Goal: Information Seeking & Learning: Check status

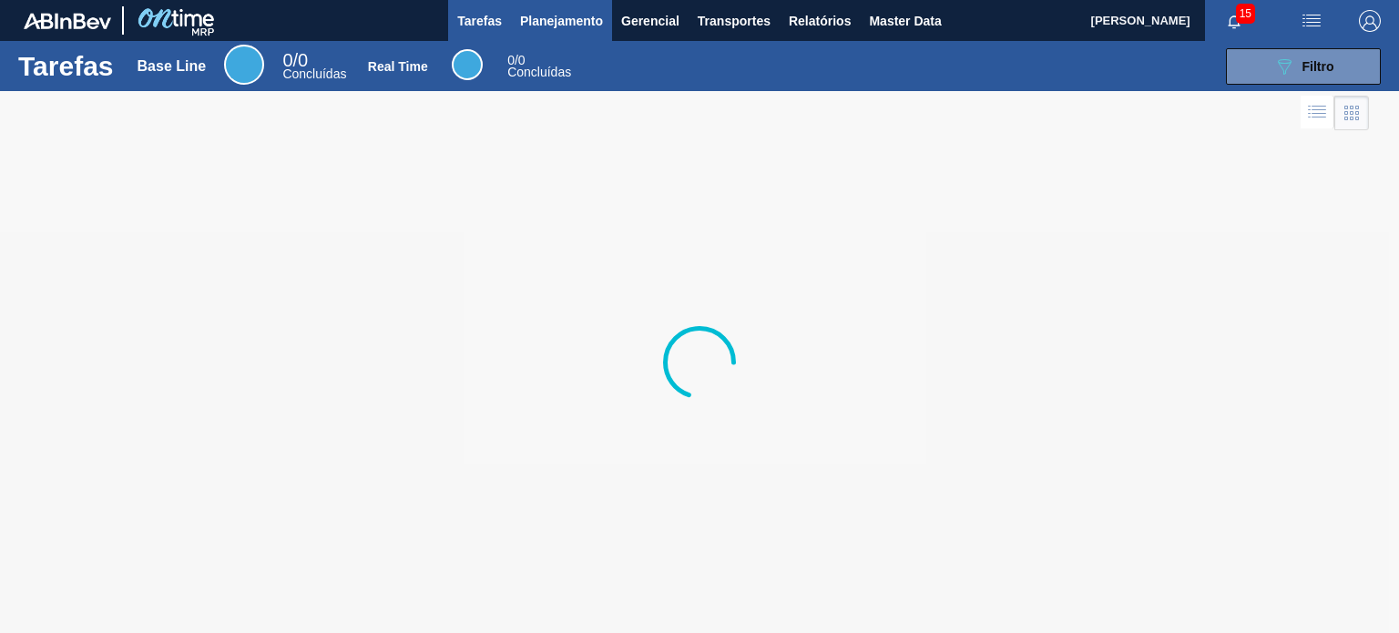
click at [572, 30] on span "Planejamento" at bounding box center [561, 21] width 83 height 22
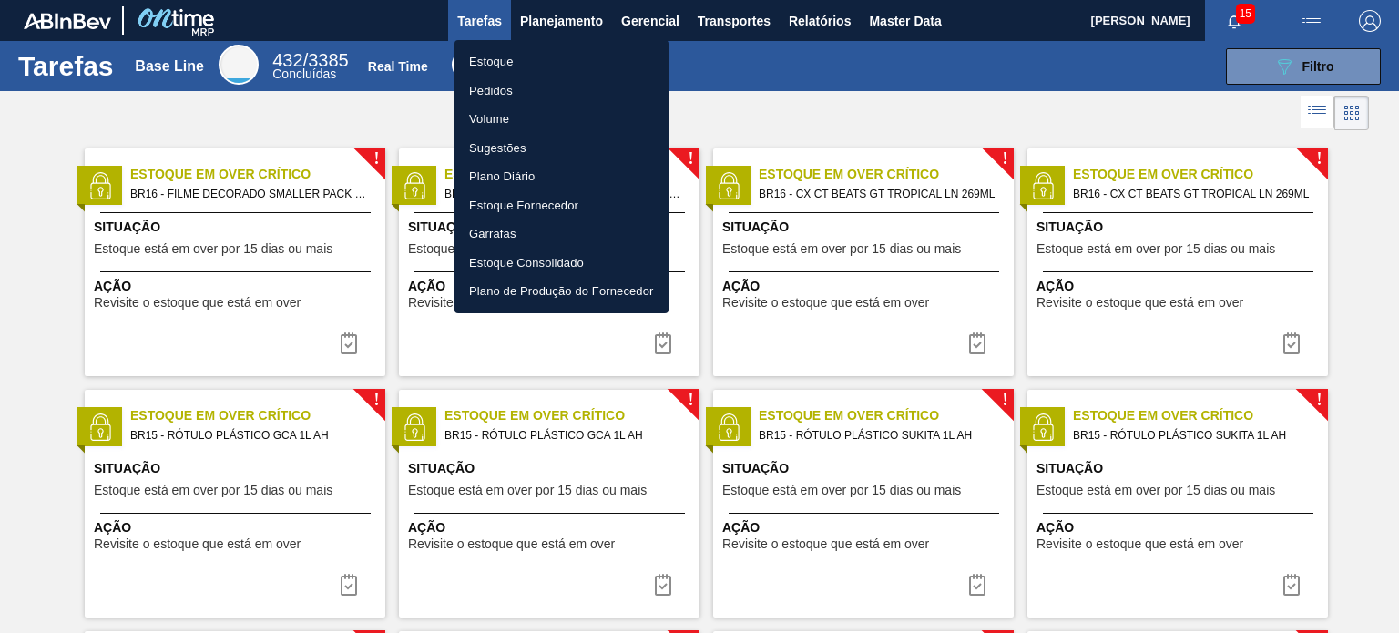
click at [542, 65] on li "Estoque" at bounding box center [561, 61] width 214 height 29
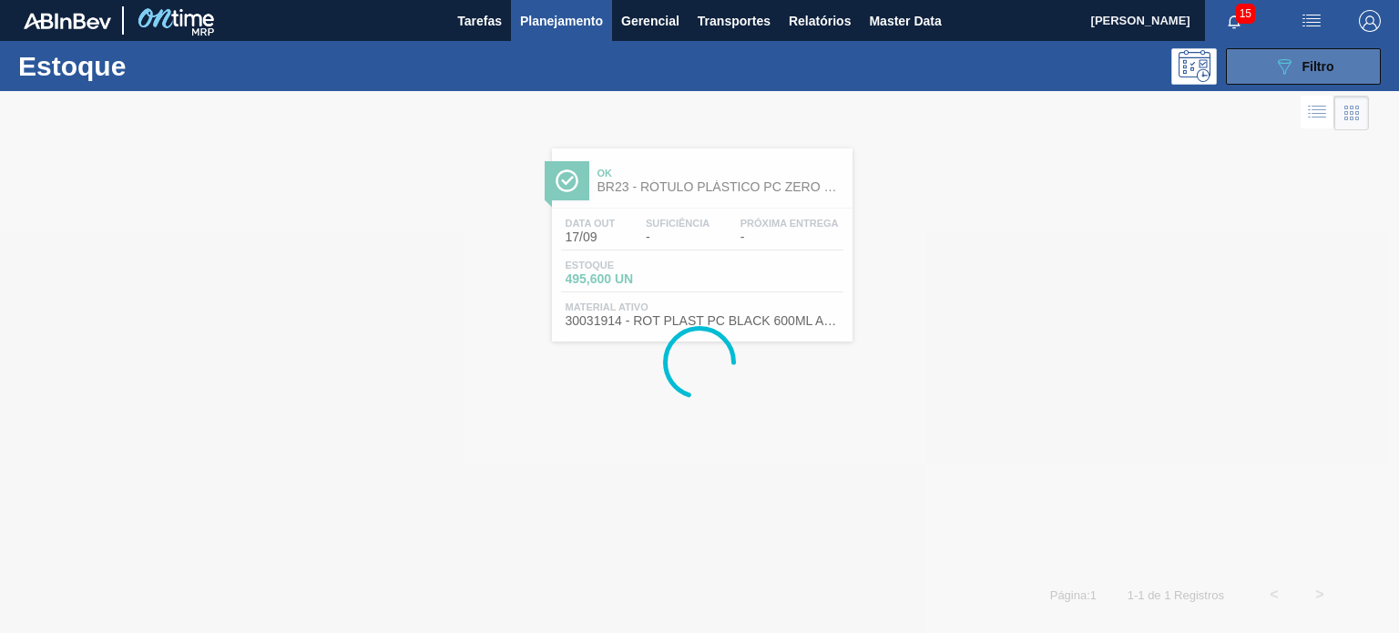
click at [1299, 64] on div "089F7B8B-B2A5-4AFE-B5C0-19BA573D28AC Filtro" at bounding box center [1303, 67] width 61 height 22
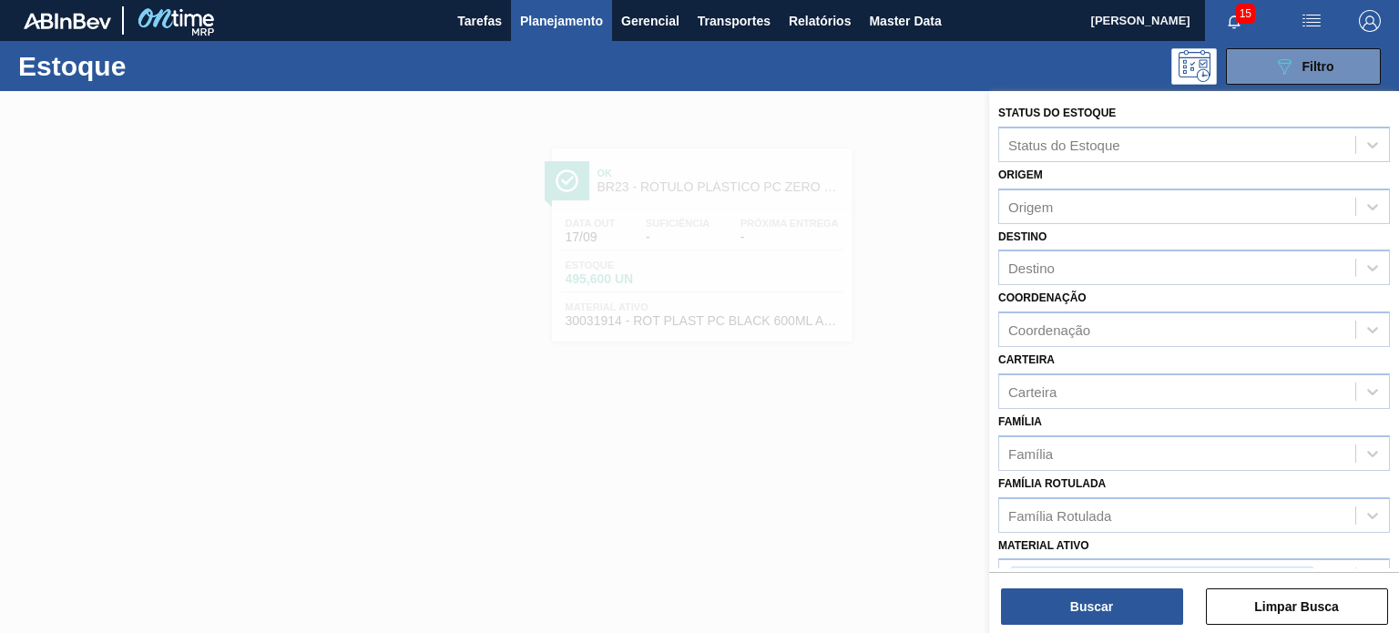
click at [874, 337] on div at bounding box center [699, 407] width 1399 height 633
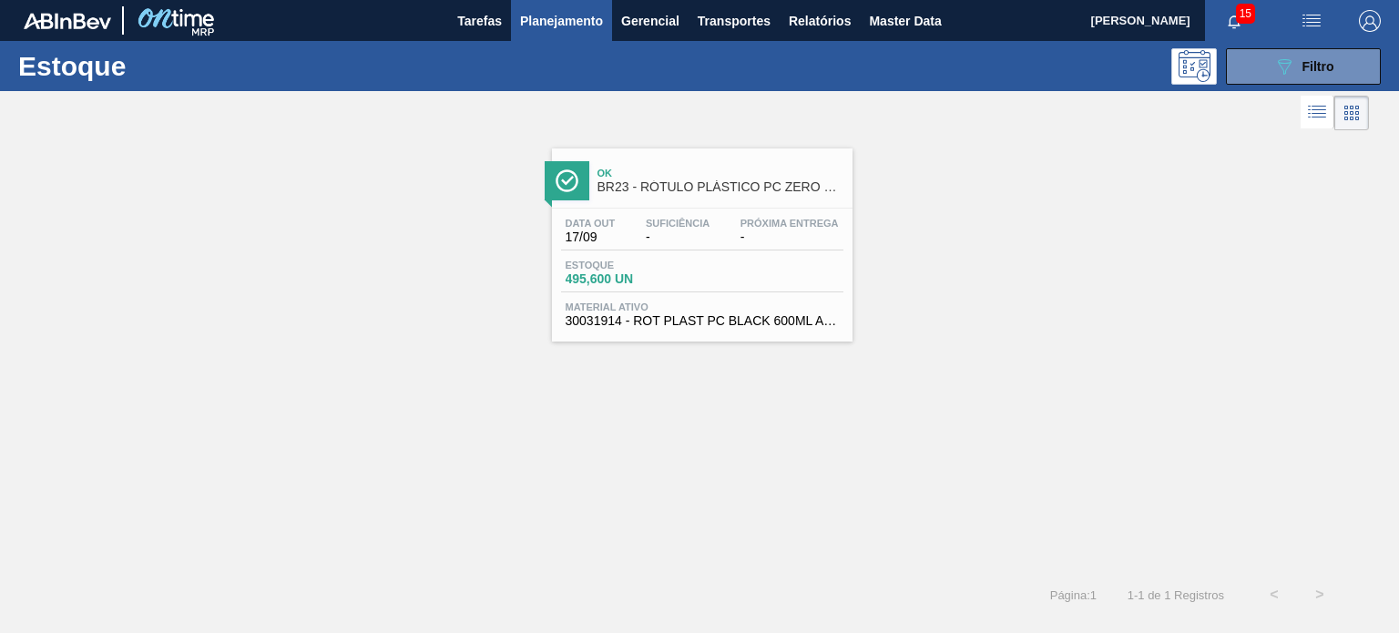
click at [788, 245] on div "Data [DATE] Suficiência - Próxima Entrega -" at bounding box center [702, 234] width 282 height 33
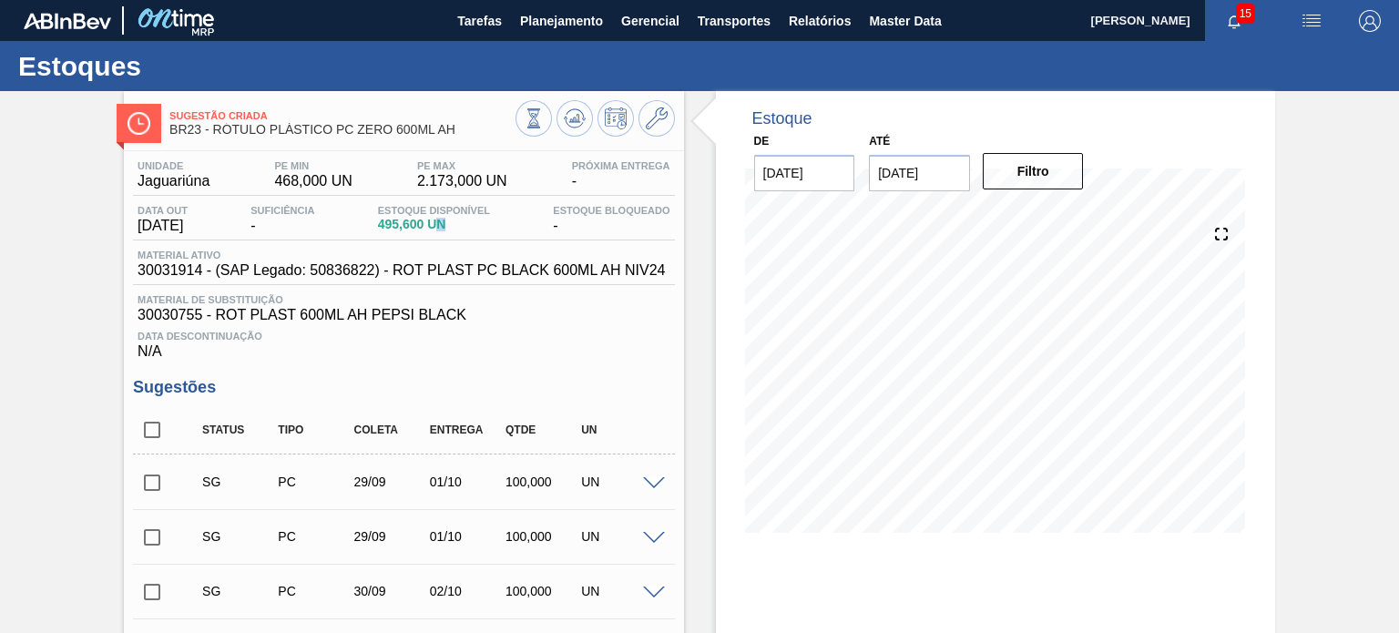
click at [440, 231] on div "Estoque Disponível 495,600 UN" at bounding box center [433, 219] width 121 height 29
click at [440, 232] on div "Estoque Disponível 495,600 UN" at bounding box center [433, 219] width 121 height 29
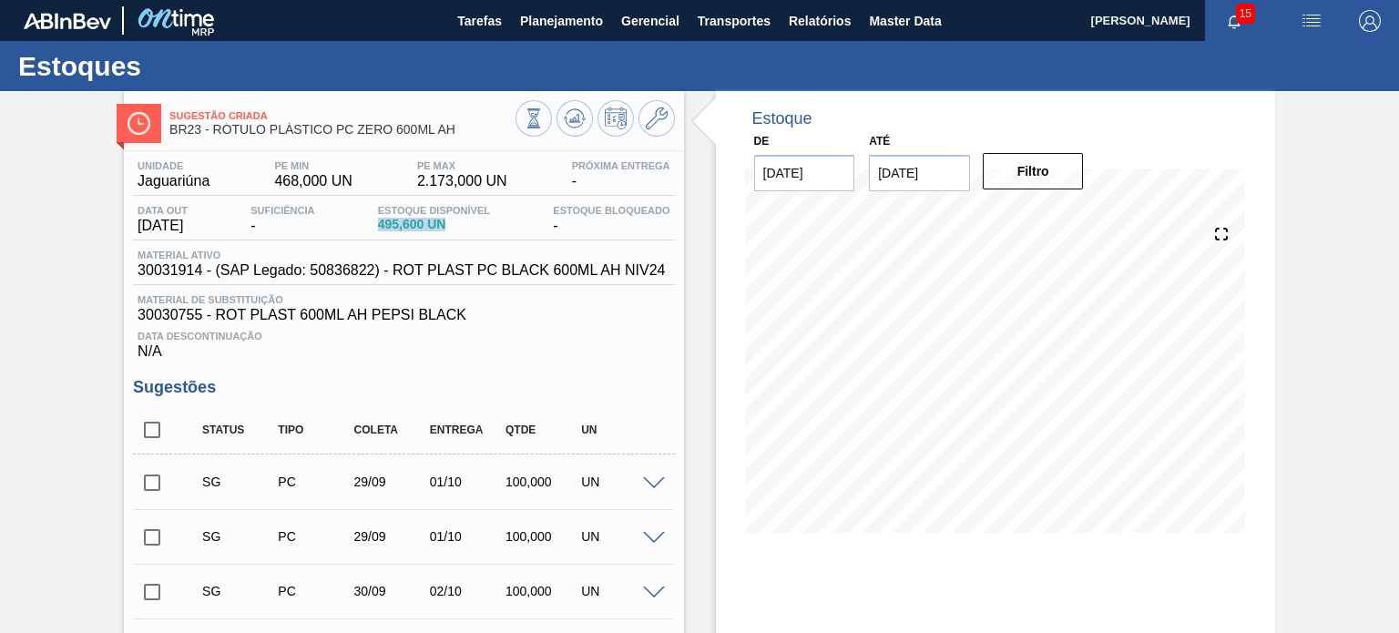
click at [440, 232] on div "Estoque Disponível 495,600 UN" at bounding box center [433, 219] width 121 height 29
click at [668, 124] on button at bounding box center [656, 118] width 36 height 36
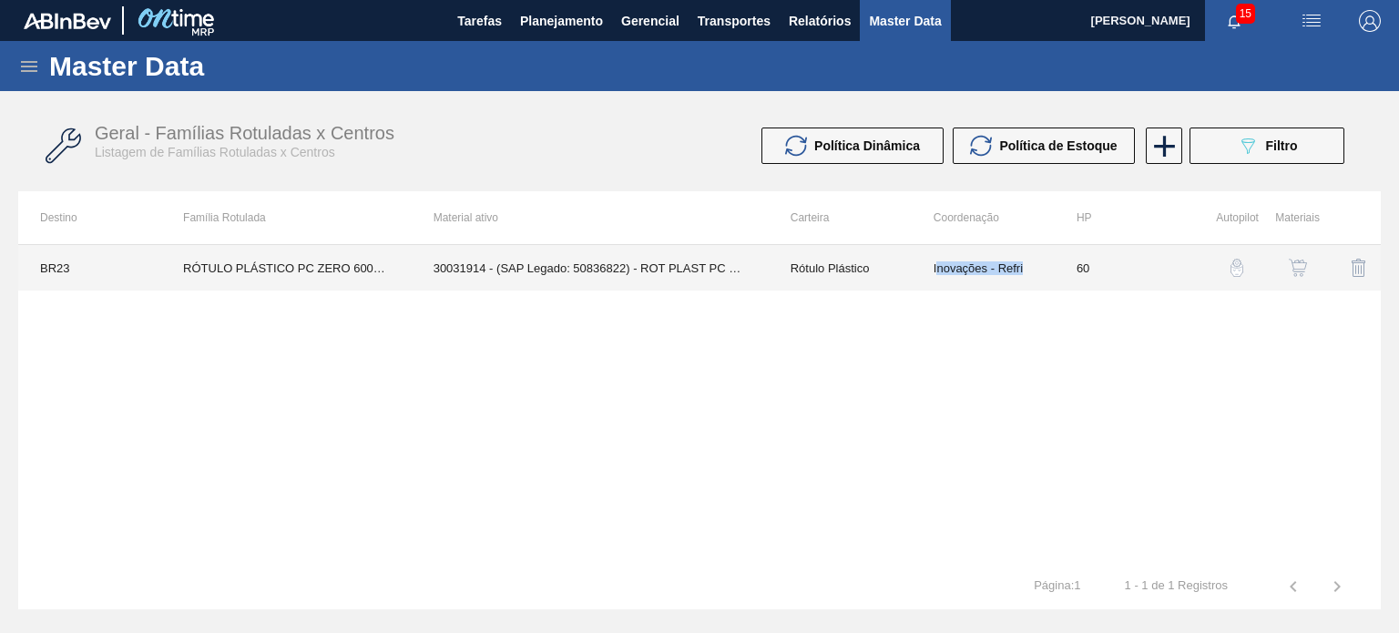
drag, startPoint x: 1023, startPoint y: 270, endPoint x: 936, endPoint y: 268, distance: 87.4
click at [936, 268] on td "Inovações - Refri" at bounding box center [982, 268] width 143 height 46
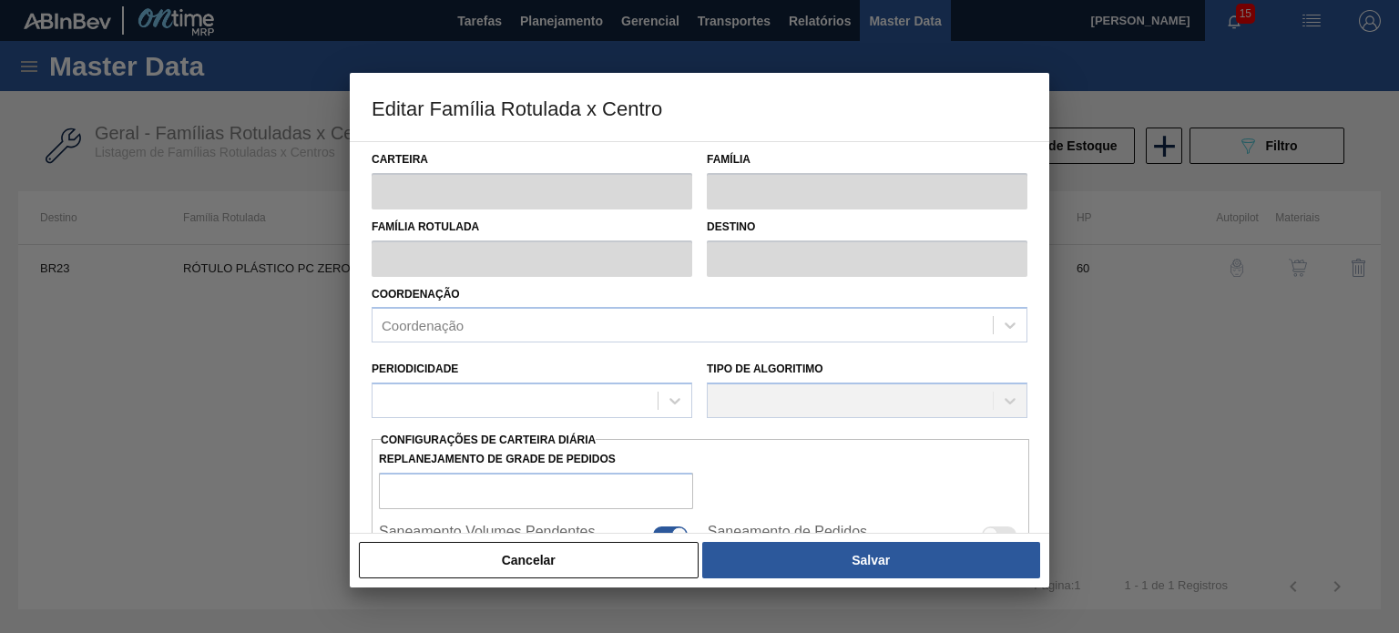
type input "Rótulo Plástico"
type input "RÓTULO PLÁSTICO PC ZERO 600ML AH"
type input "BR23 - Jaguariúna"
type input "60"
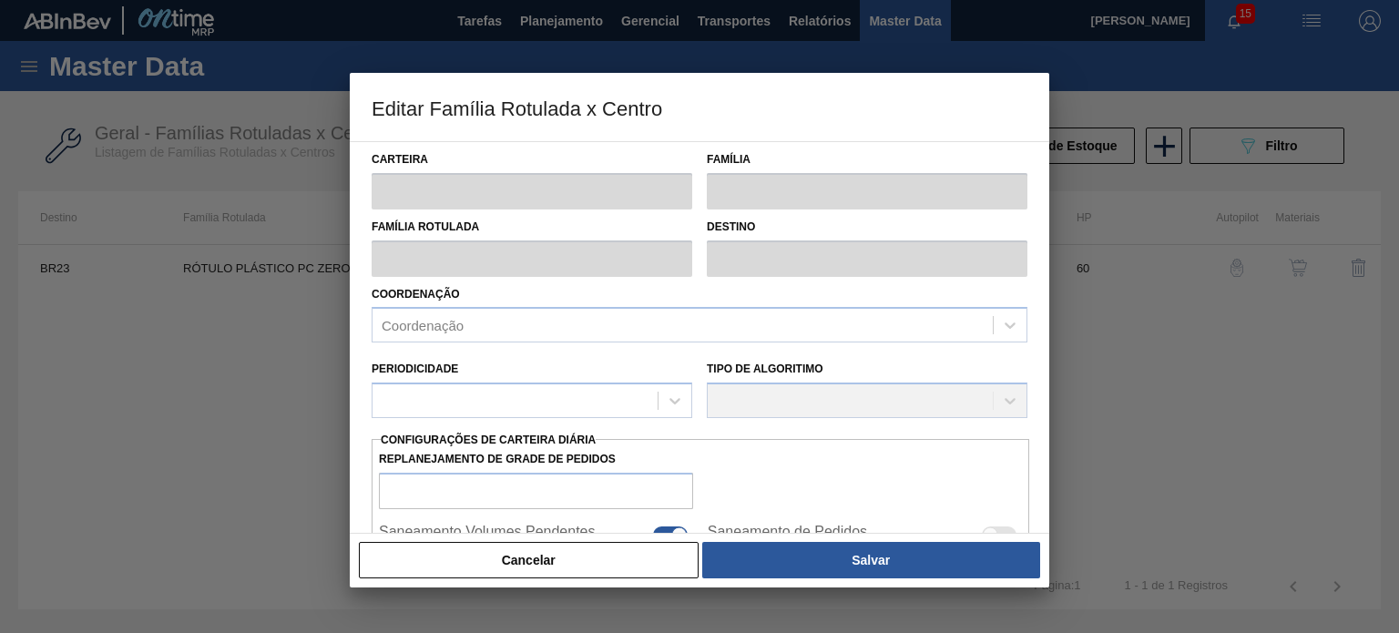
type input "468"
type input "2.173"
type input "100"
type input "2.173,000"
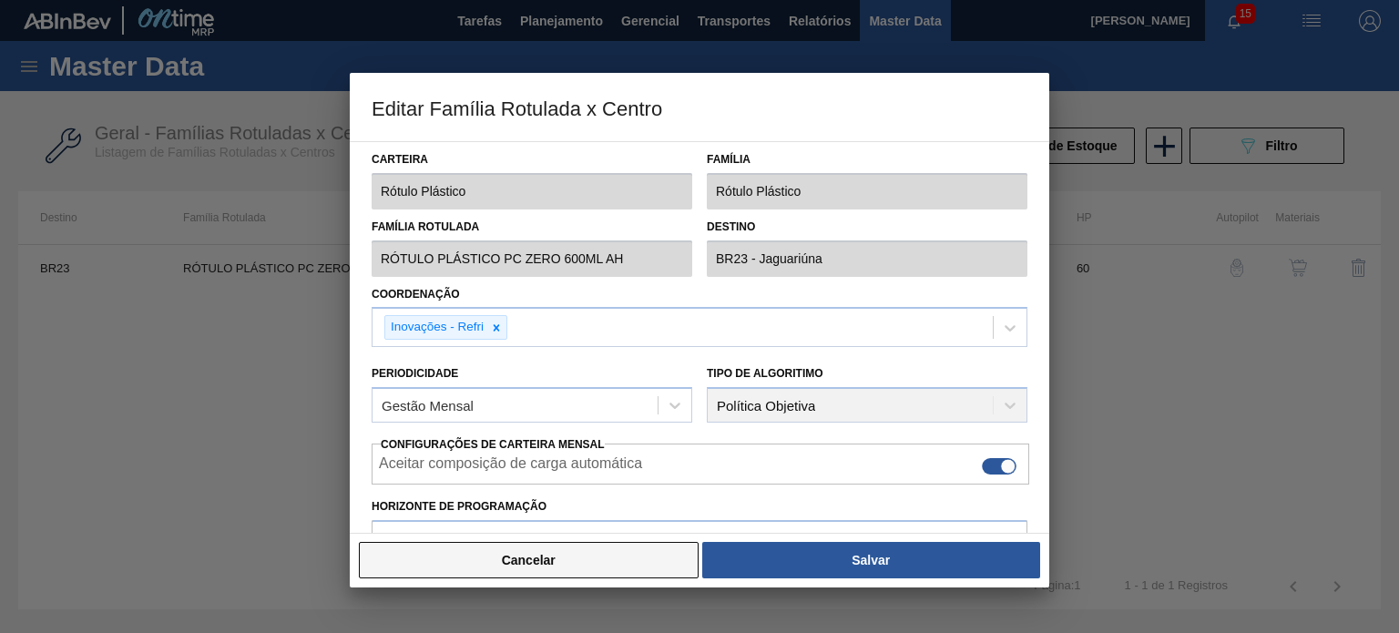
click at [649, 560] on button "Cancelar" at bounding box center [529, 560] width 340 height 36
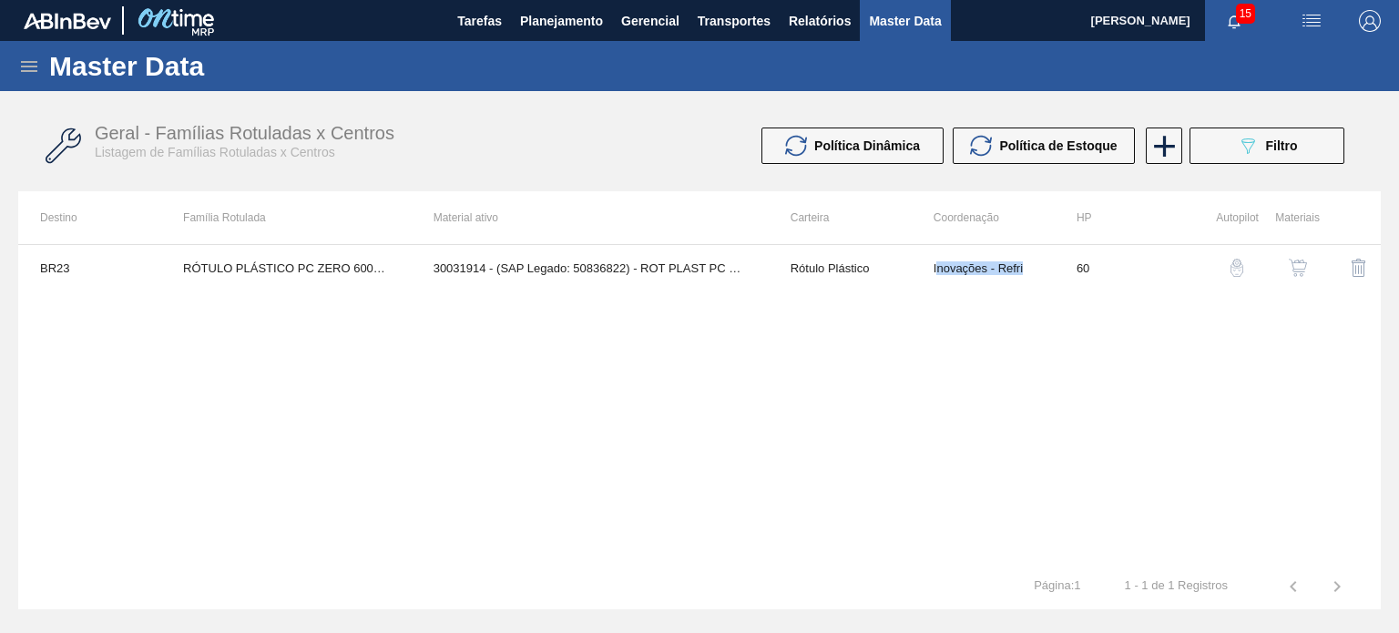
click at [1306, 261] on div "button" at bounding box center [1298, 268] width 22 height 18
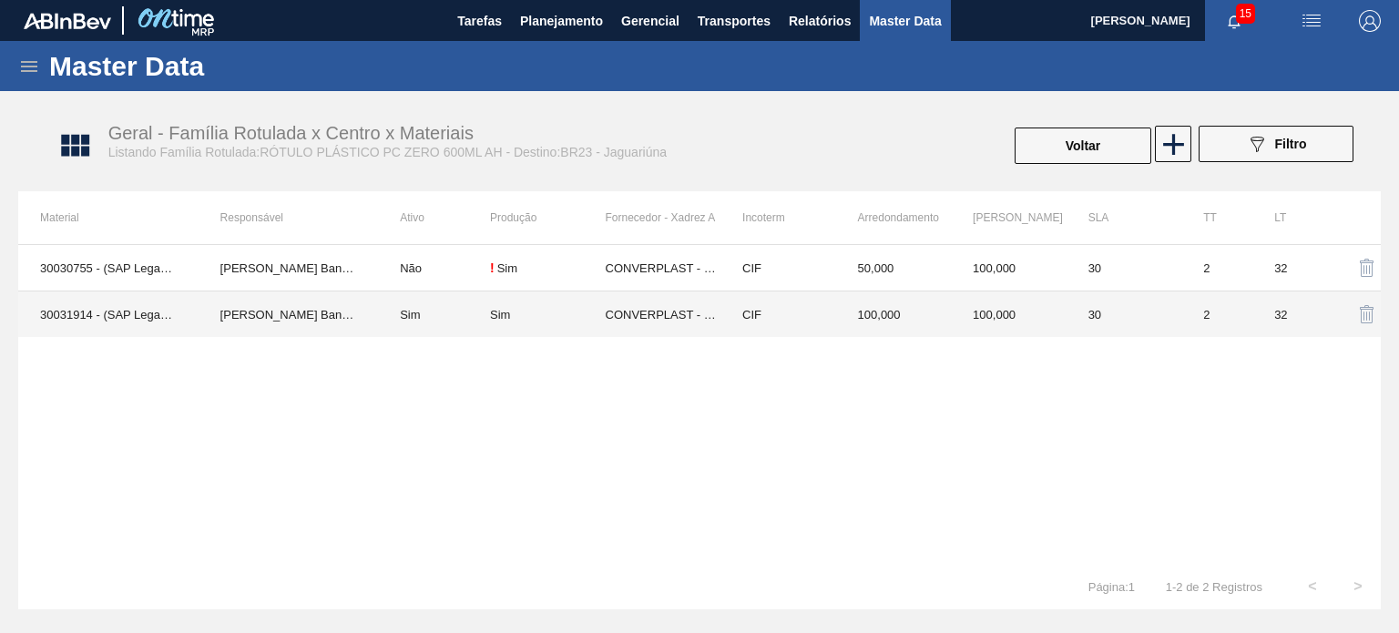
click at [1020, 327] on td "100,000" at bounding box center [1009, 314] width 116 height 46
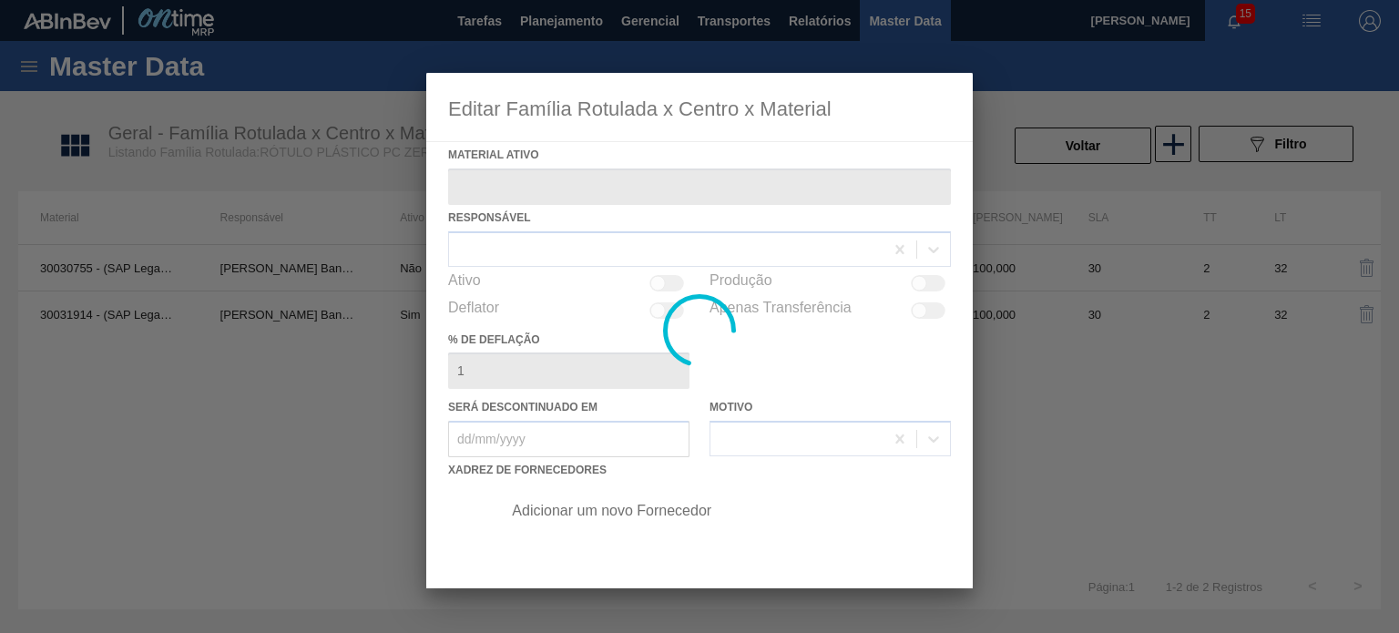
type ativo "30031914 - (SAP Legado: 50836822) - ROT PLAST PC BLACK 600ML AH NIV24"
checkbox input "true"
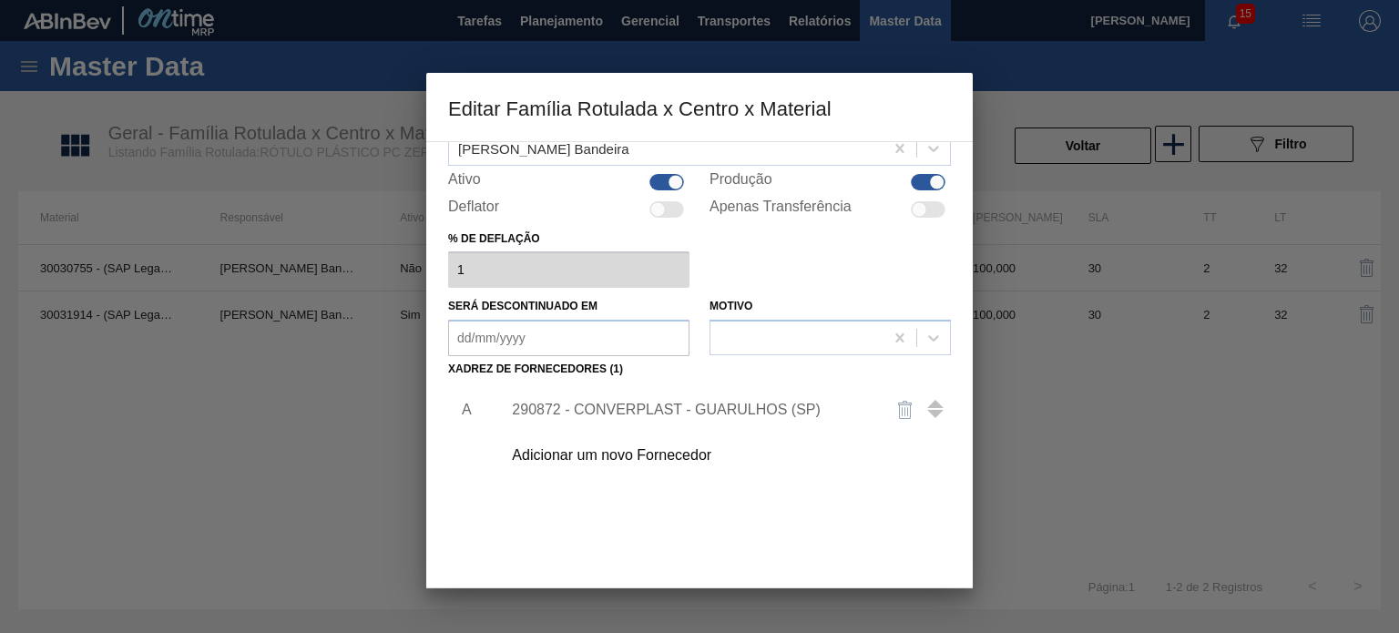
scroll to position [186, 0]
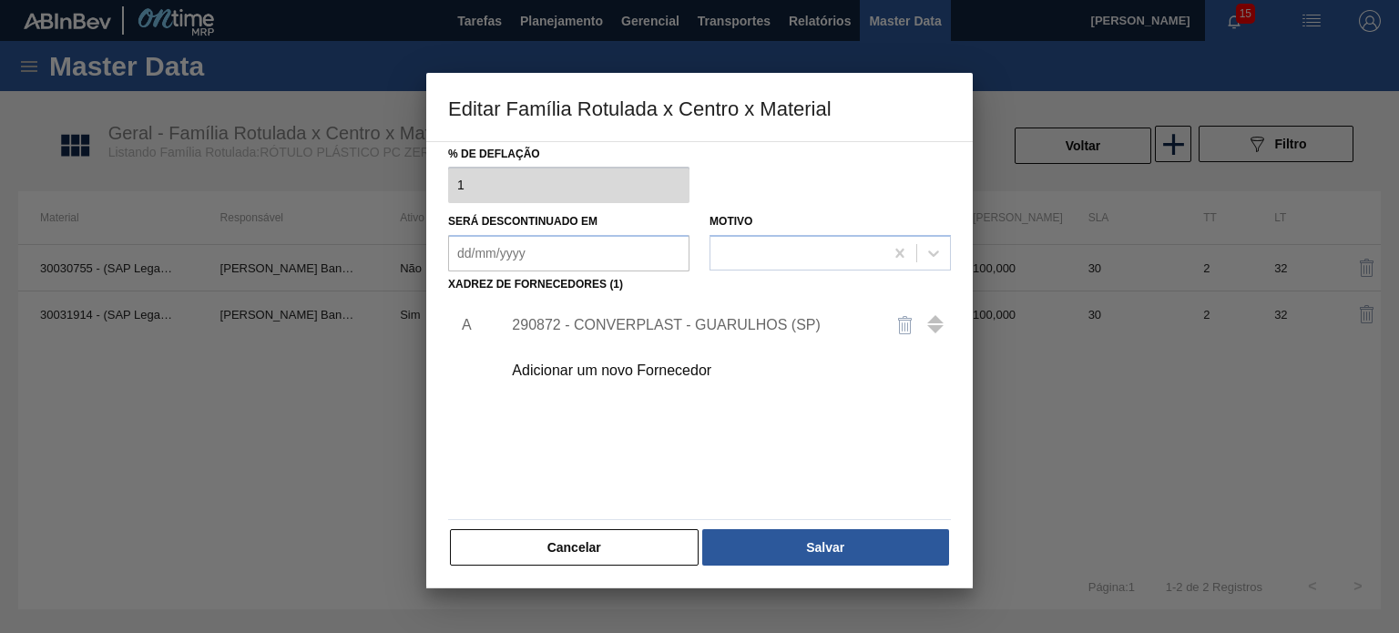
click at [675, 367] on div "Adicionar um novo Fornecedor" at bounding box center [690, 370] width 357 height 16
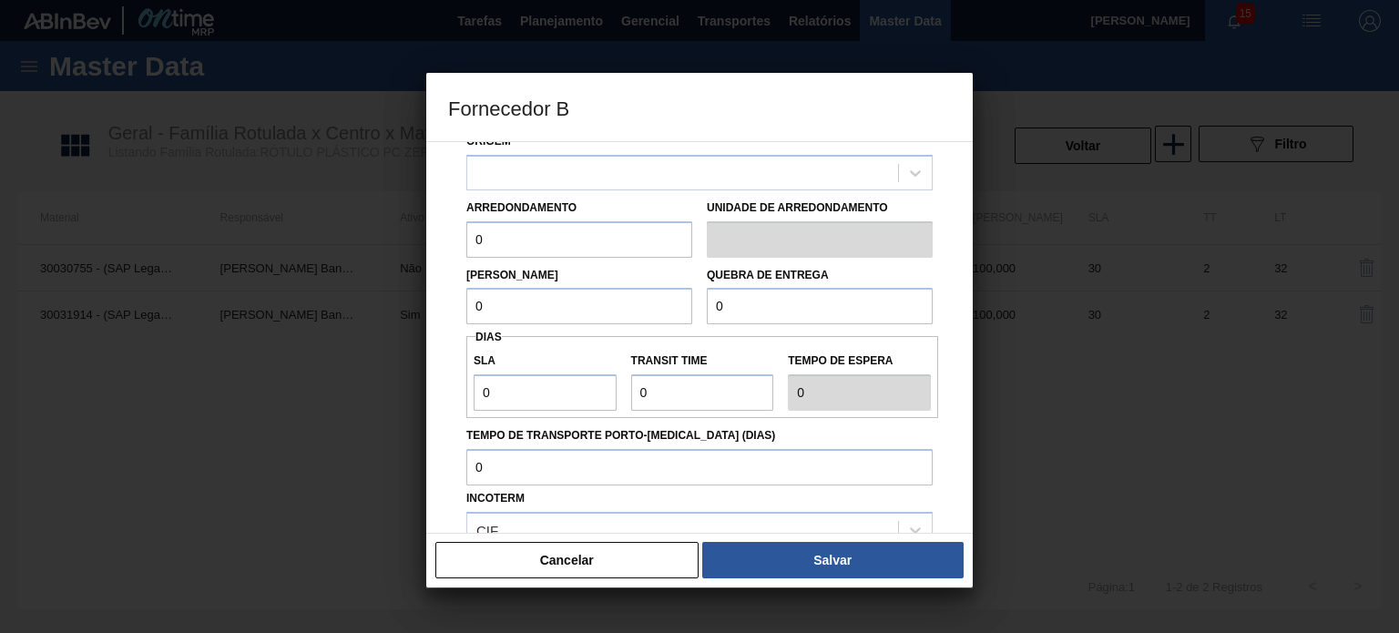
scroll to position [182, 0]
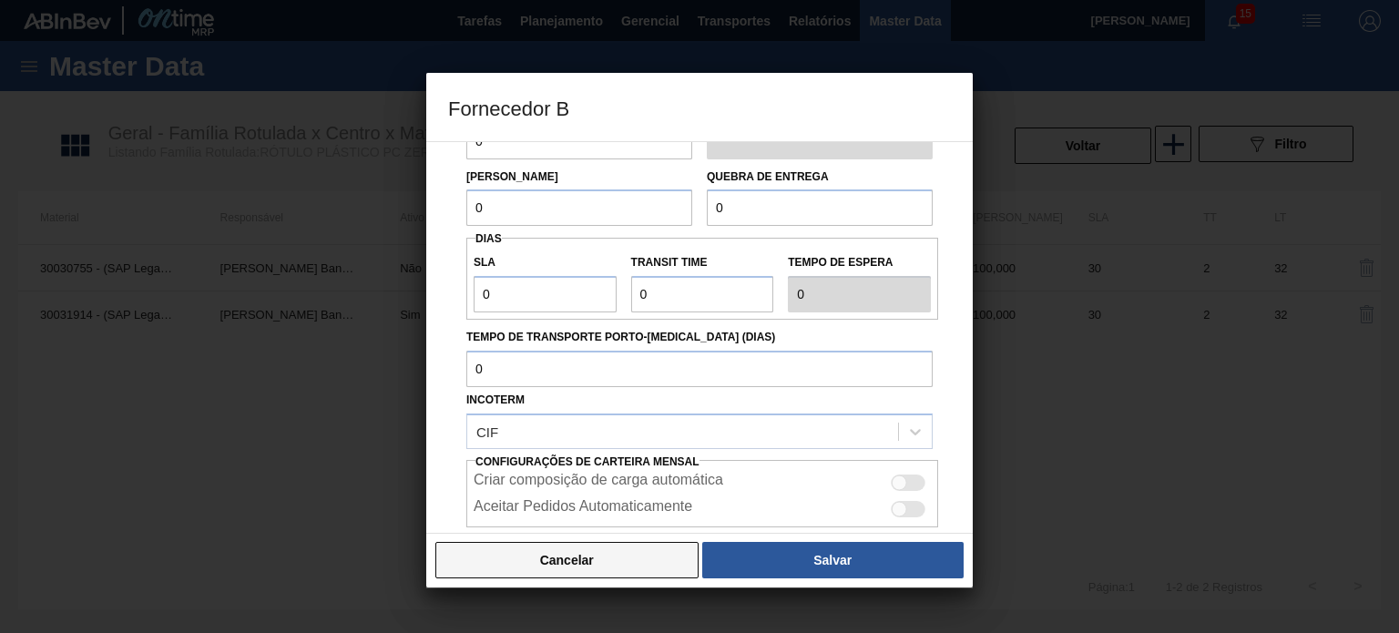
click at [620, 556] on button "Cancelar" at bounding box center [566, 560] width 263 height 36
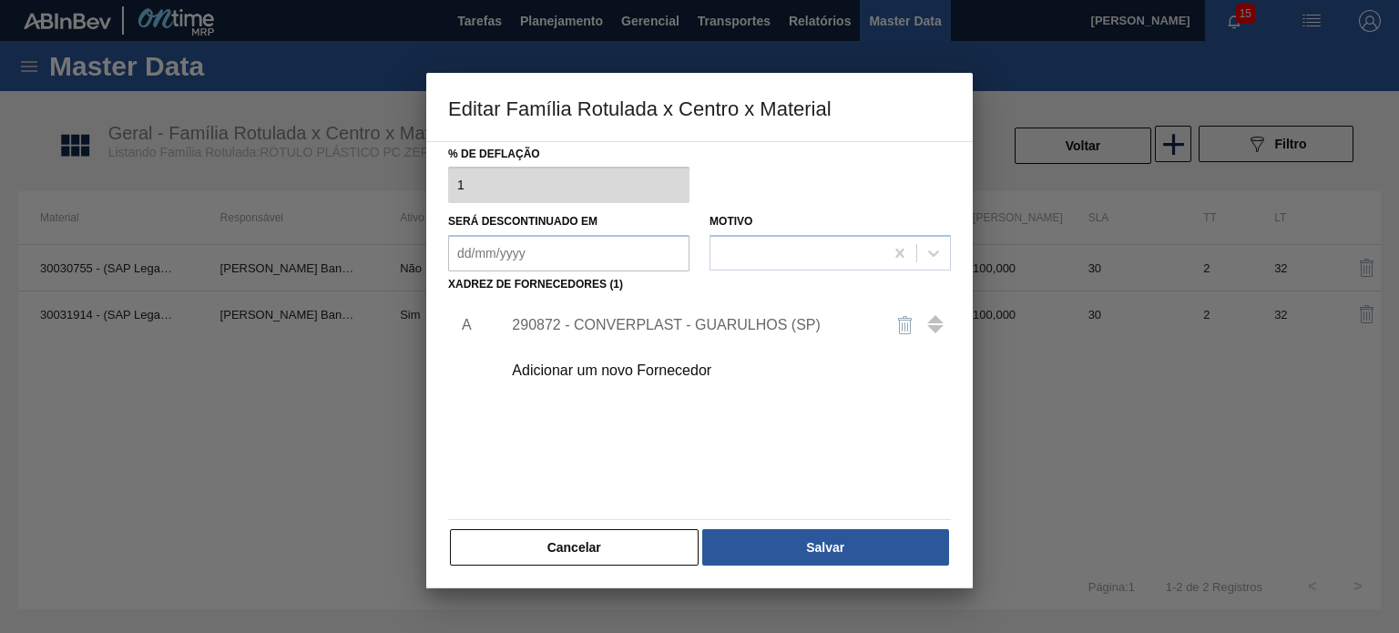
click at [751, 317] on div "290872 - CONVERPLAST - GUARULHOS (SP)" at bounding box center [690, 325] width 357 height 16
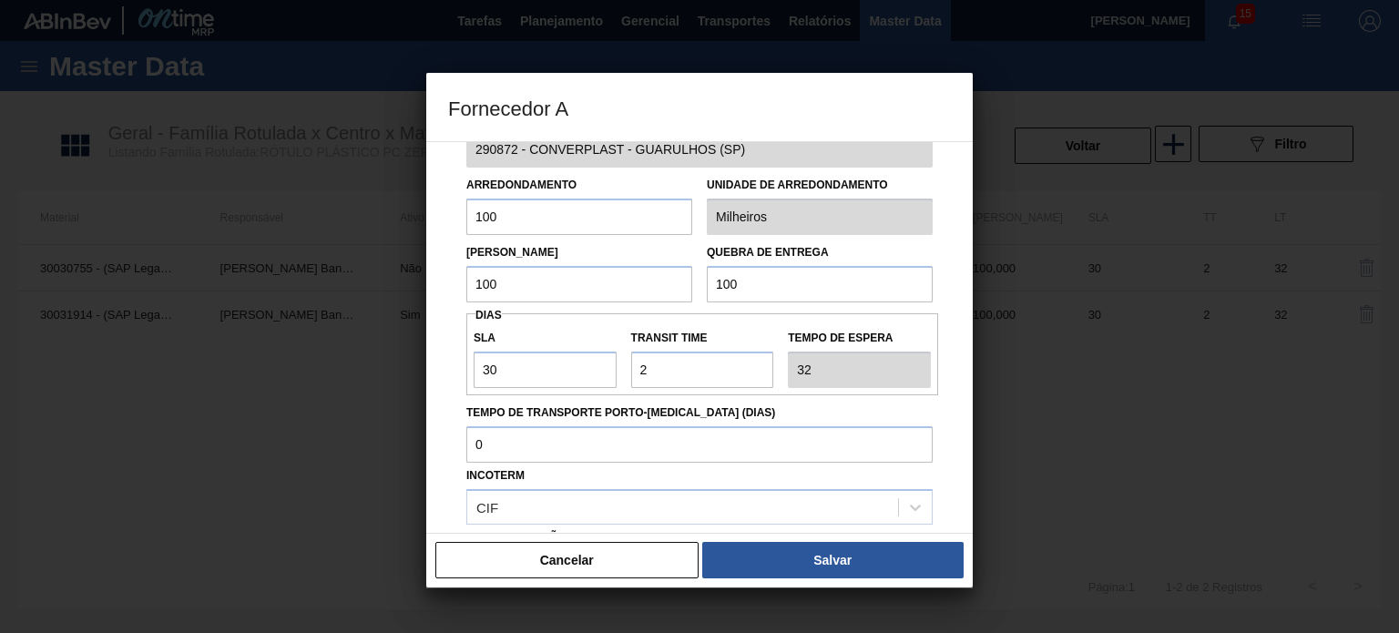
scroll to position [0, 0]
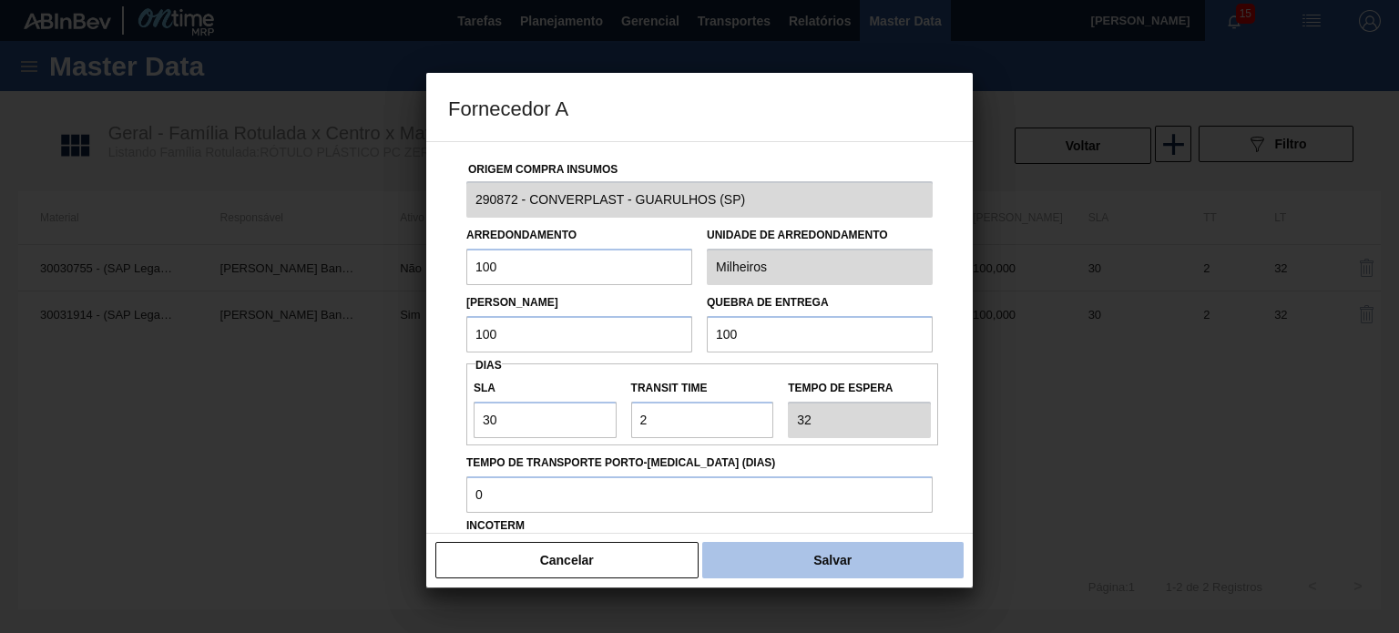
click at [811, 560] on button "Salvar" at bounding box center [832, 560] width 261 height 36
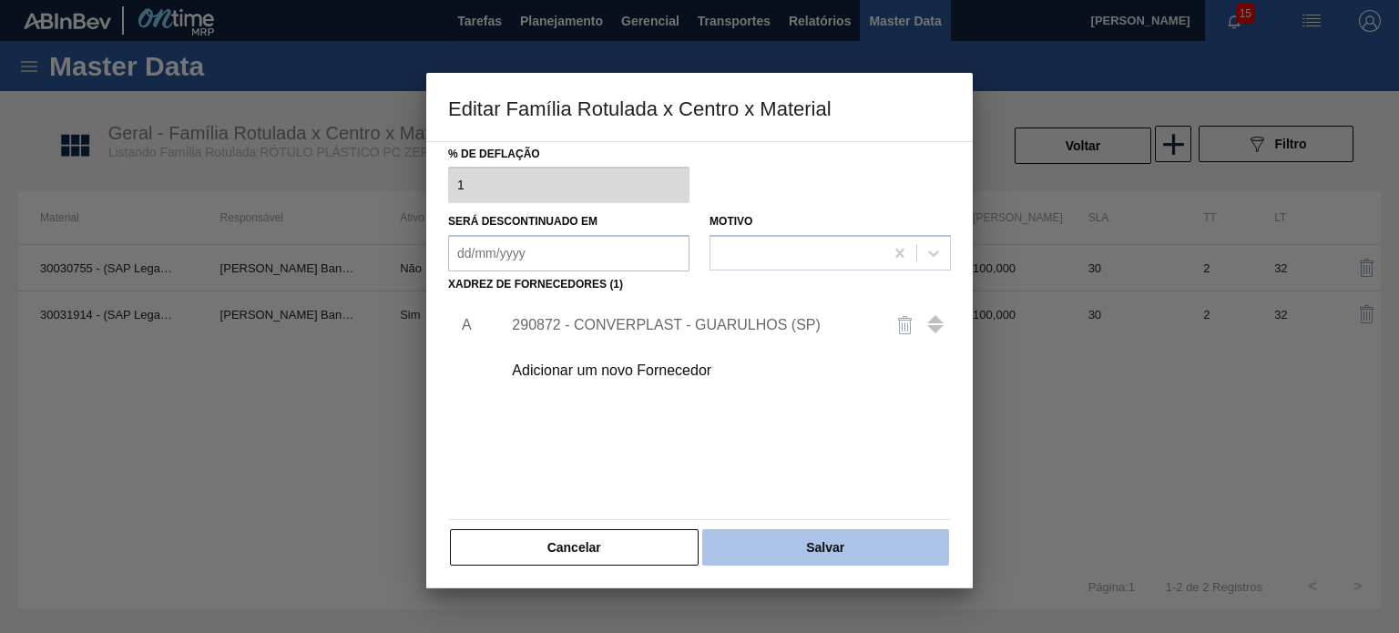
click at [814, 544] on button "Salvar" at bounding box center [825, 547] width 247 height 36
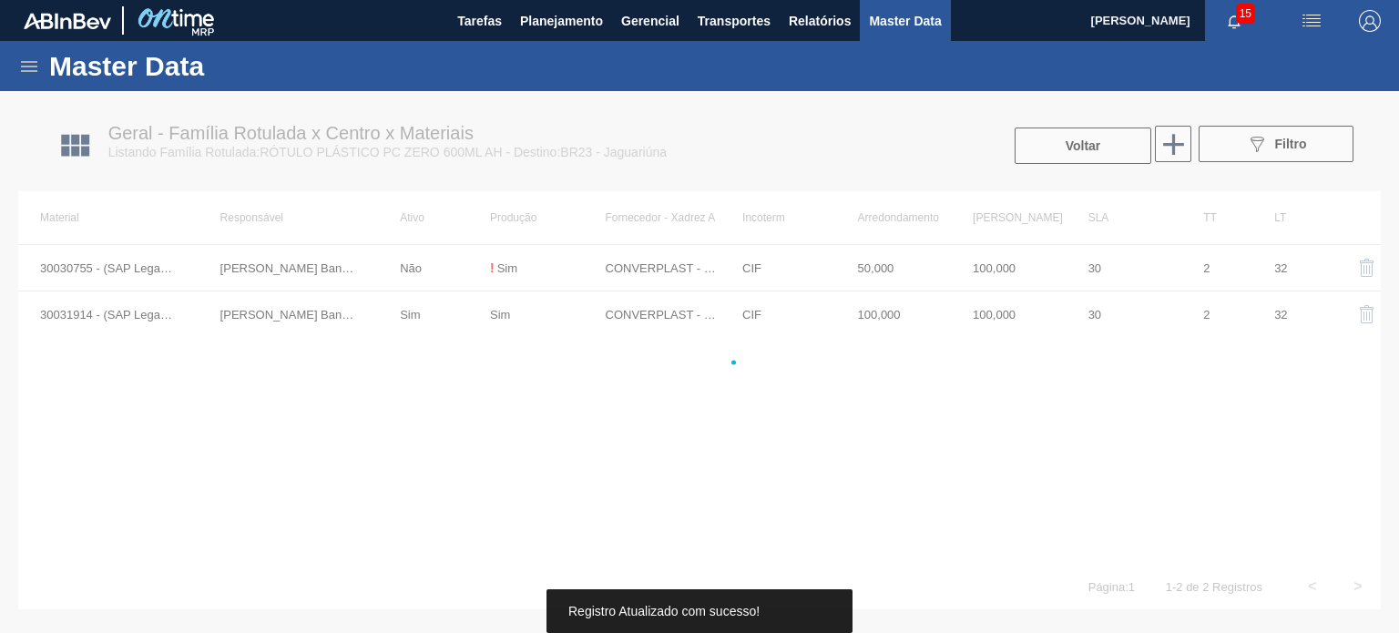
click at [1102, 145] on button "Voltar" at bounding box center [1082, 145] width 137 height 36
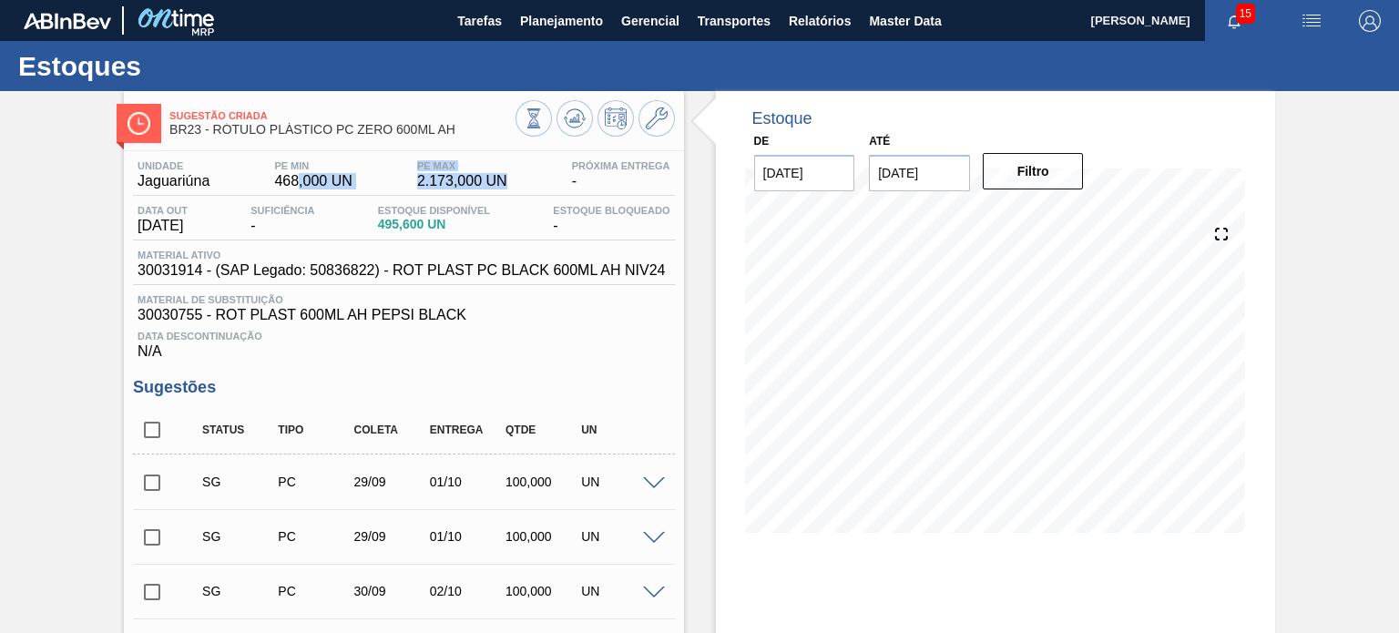
drag, startPoint x: 512, startPoint y: 172, endPoint x: 290, endPoint y: 182, distance: 222.4
click at [291, 182] on div "Unidade Jaguariúna PE MIN 468,000 UN PE MAX 2.173,000 UN Próxima Entrega -" at bounding box center [403, 178] width 541 height 36
click at [290, 182] on span "468,000 UN" at bounding box center [312, 181] width 77 height 16
click at [291, 183] on span "468,000 UN" at bounding box center [312, 181] width 77 height 16
click at [292, 184] on span "468,000 UN" at bounding box center [312, 181] width 77 height 16
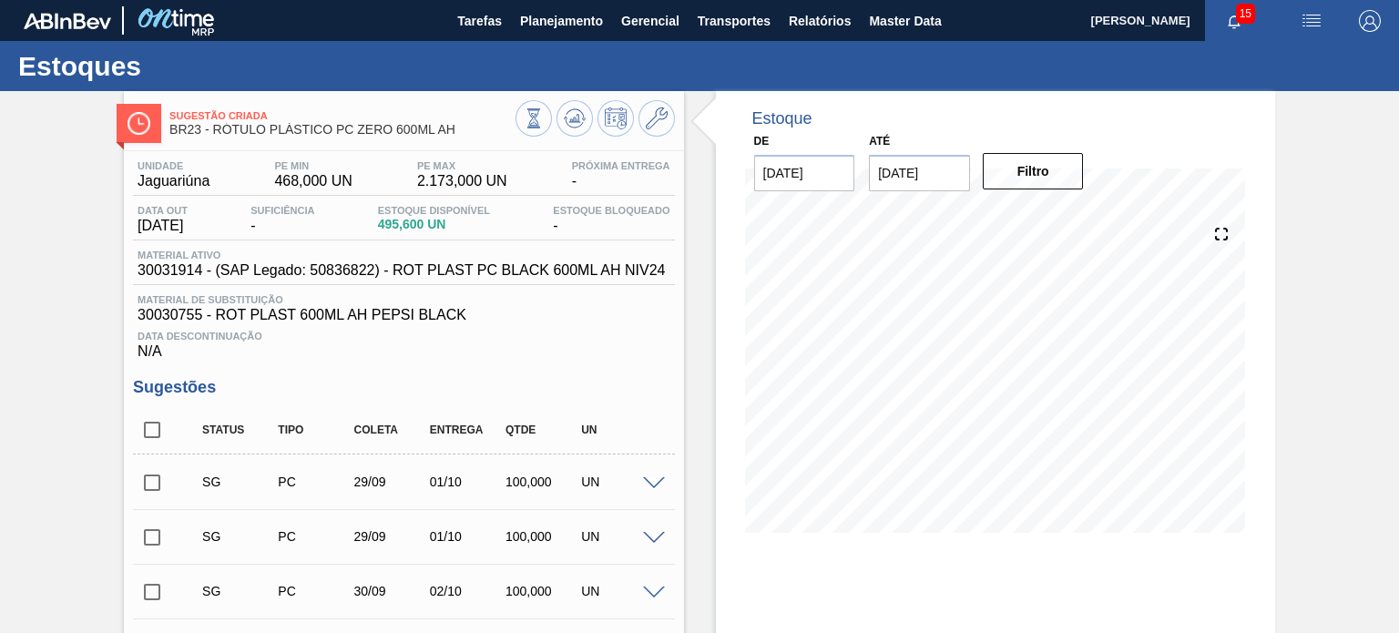
drag, startPoint x: 410, startPoint y: 225, endPoint x: 494, endPoint y: 237, distance: 84.6
click at [494, 237] on div "Data out 17/09/2025 Suficiência - Estoque Disponível 495,600 UN Estoque Bloquea…" at bounding box center [403, 223] width 541 height 36
click at [430, 225] on span "495,600 UN" at bounding box center [434, 225] width 112 height 14
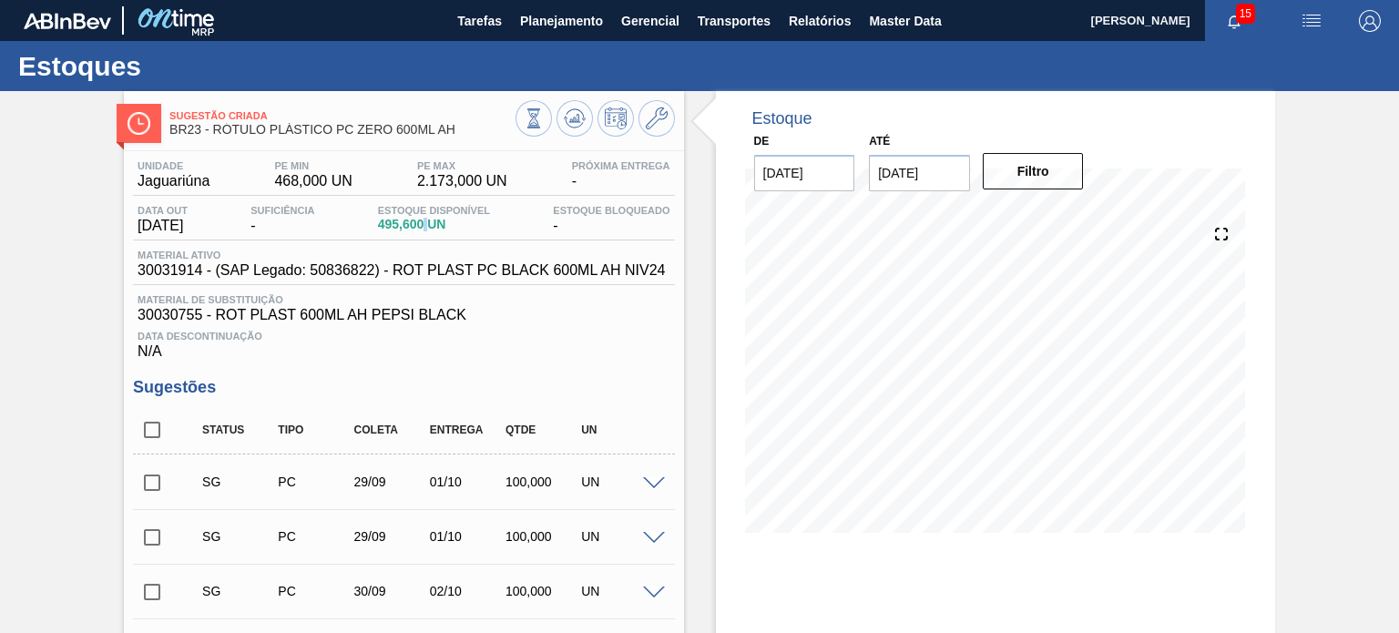
click at [430, 225] on span "495,600 UN" at bounding box center [434, 225] width 112 height 14
click at [460, 230] on span "495,600 UN" at bounding box center [434, 225] width 112 height 14
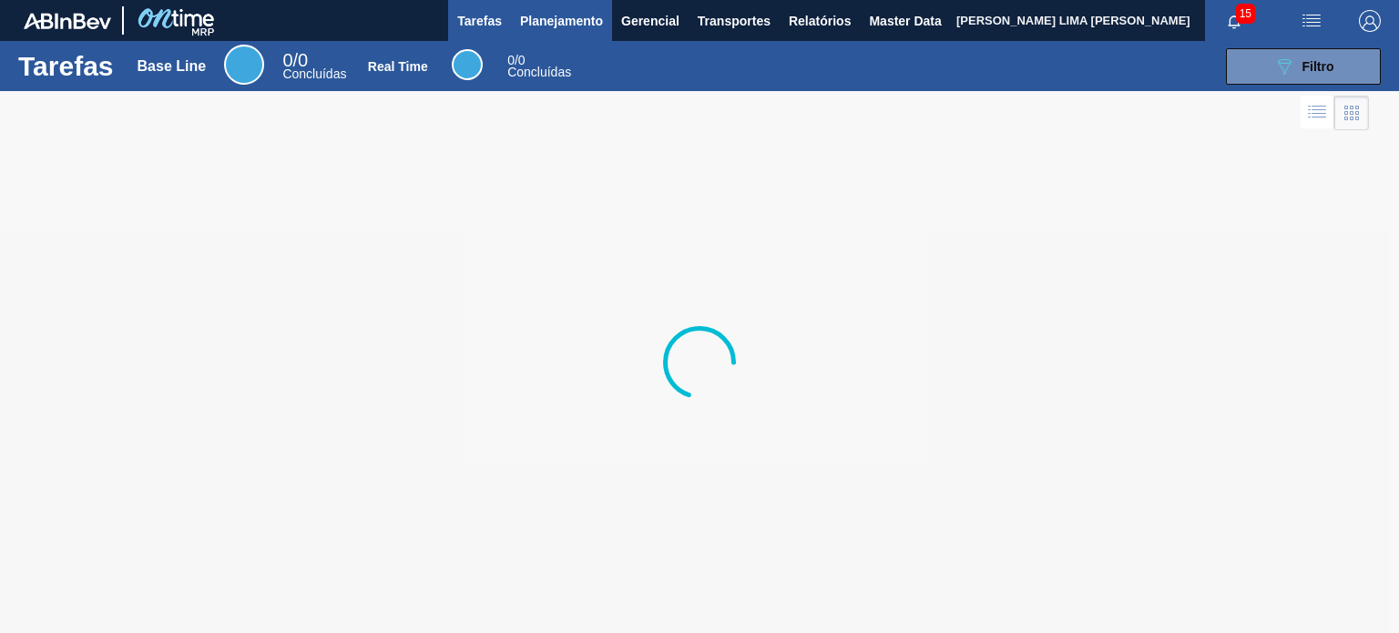
click at [536, 17] on span "Planejamento" at bounding box center [561, 21] width 83 height 22
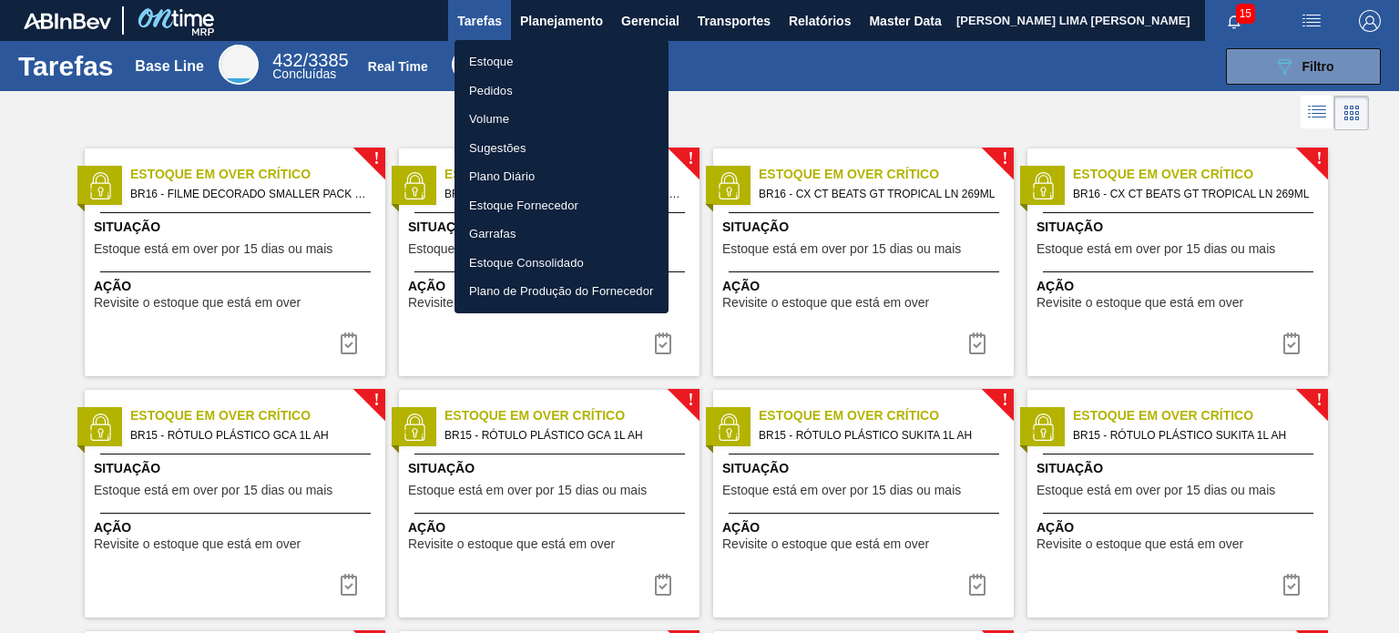
click at [529, 58] on li "Estoque" at bounding box center [561, 61] width 214 height 29
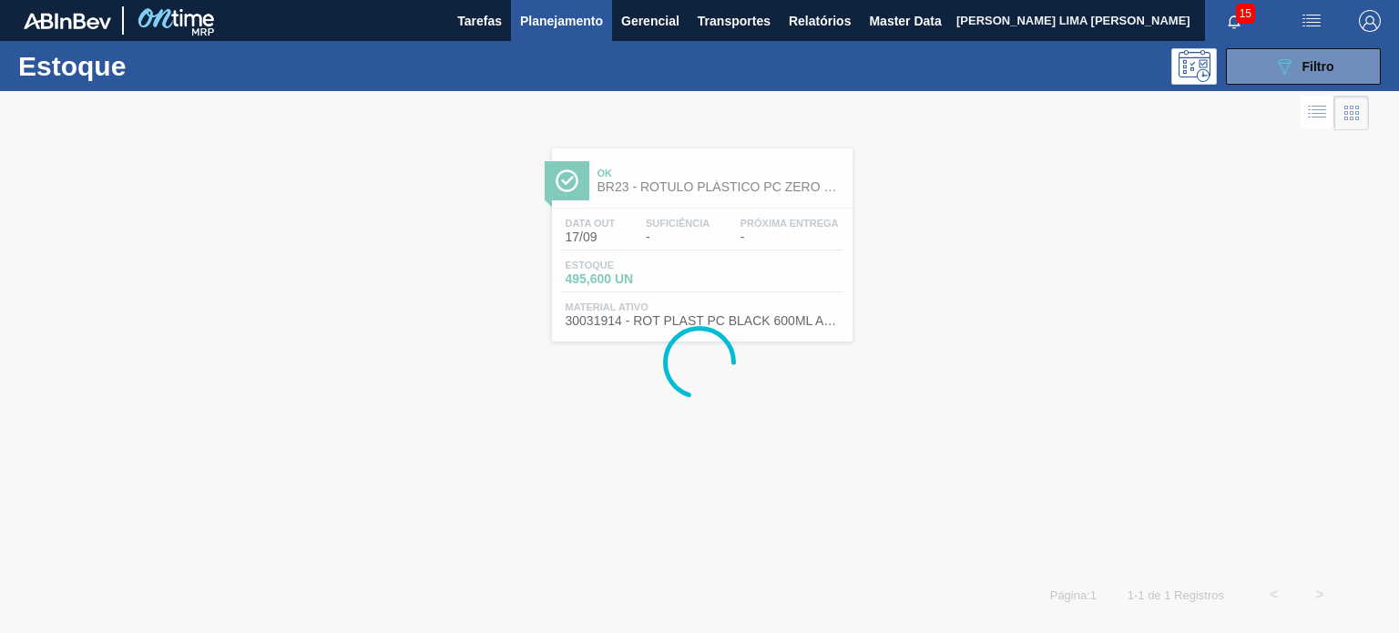
drag, startPoint x: 1281, startPoint y: 72, endPoint x: 1281, endPoint y: 90, distance: 18.2
click at [1282, 76] on icon "089F7B8B-B2A5-4AFE-B5C0-19BA573D28AC" at bounding box center [1284, 67] width 22 height 22
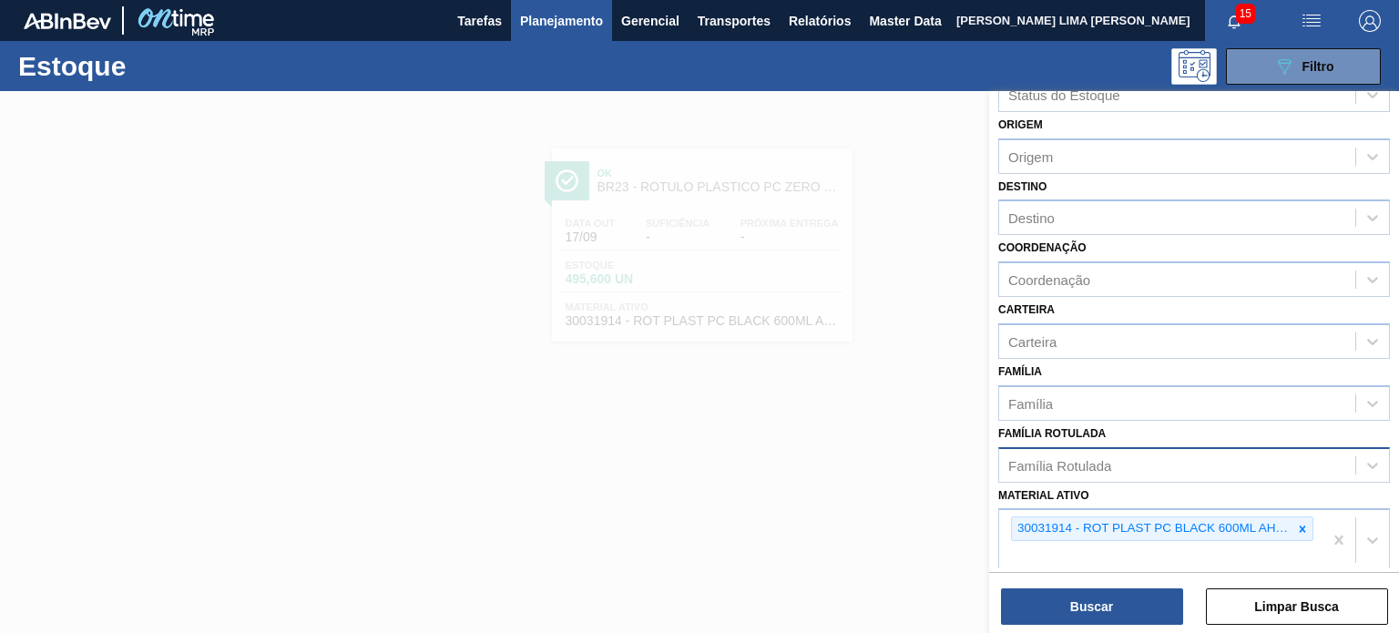
scroll to position [91, 0]
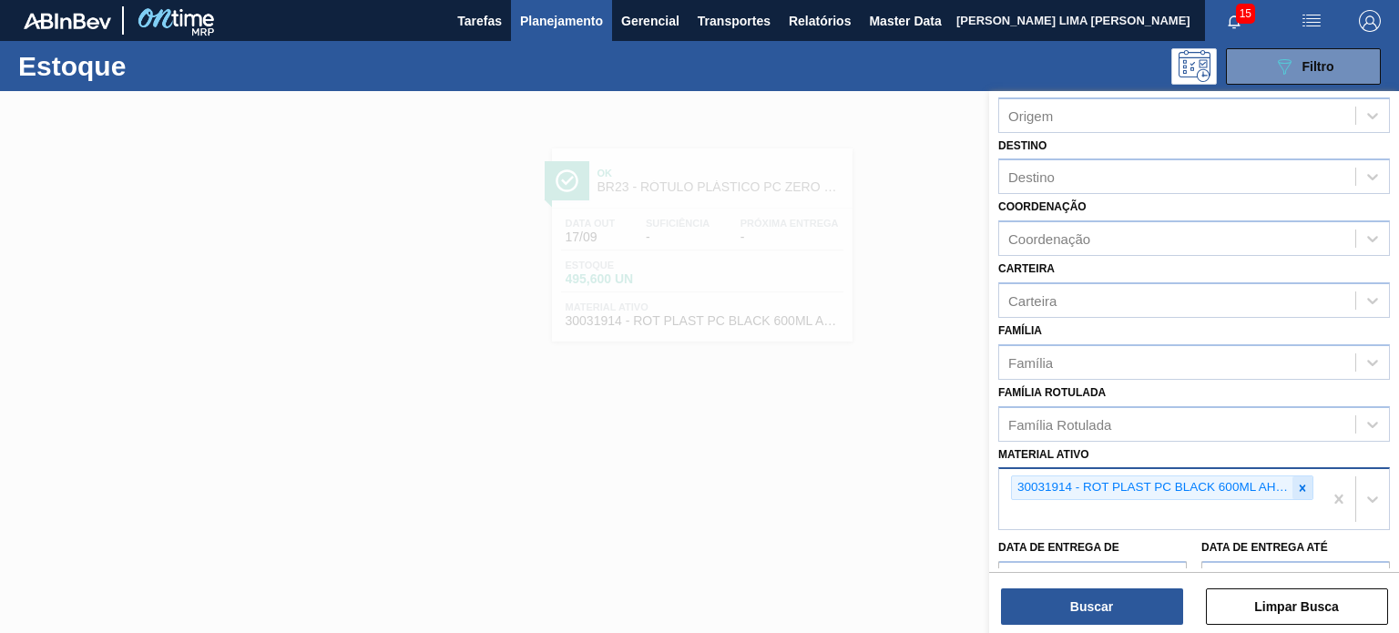
drag, startPoint x: 1298, startPoint y: 484, endPoint x: 1282, endPoint y: 477, distance: 16.7
click at [1297, 484] on icon at bounding box center [1302, 488] width 13 height 13
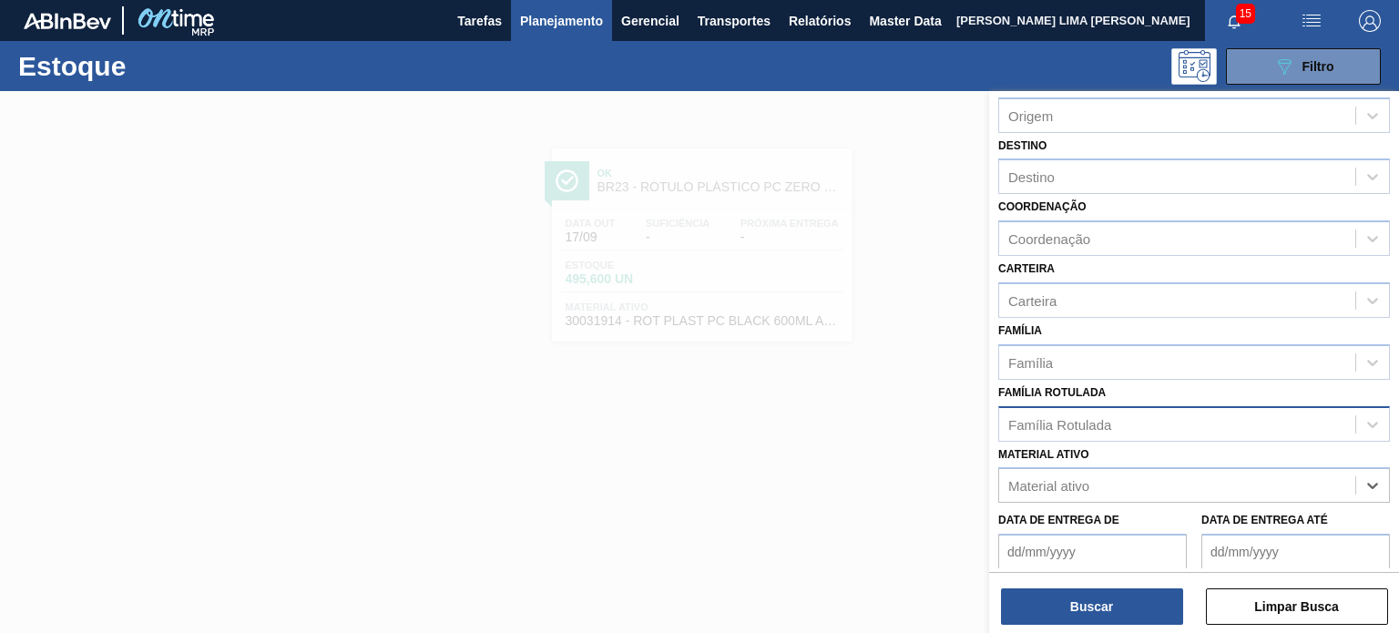
click at [1181, 423] on div "Família Rotulada" at bounding box center [1177, 424] width 356 height 26
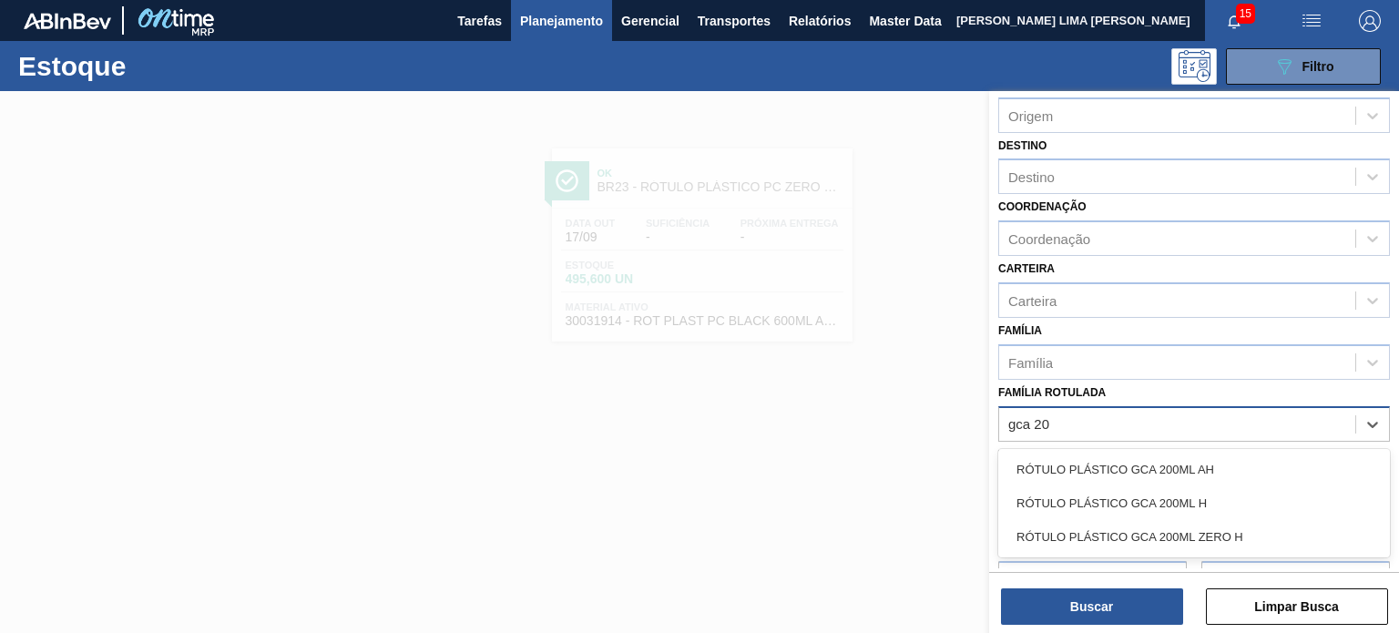
type Rotulada "gca 200"
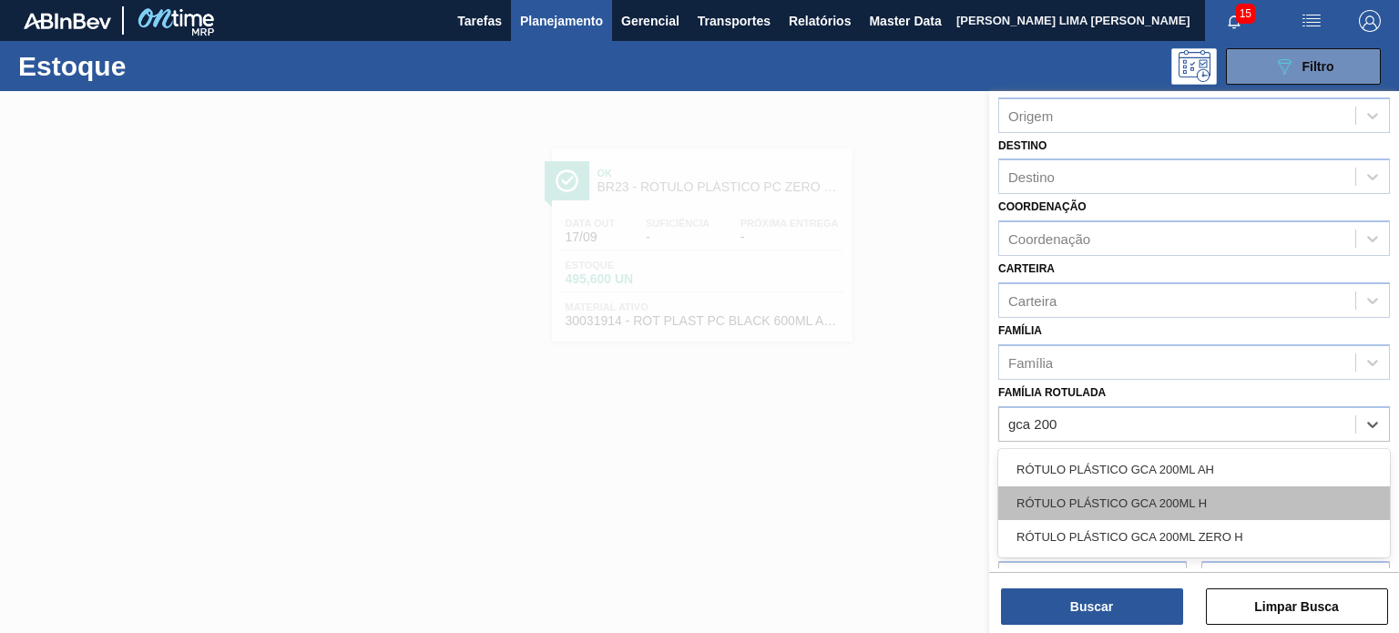
click at [1196, 500] on div "RÓTULO PLÁSTICO GCA 200ML H" at bounding box center [1194, 503] width 392 height 34
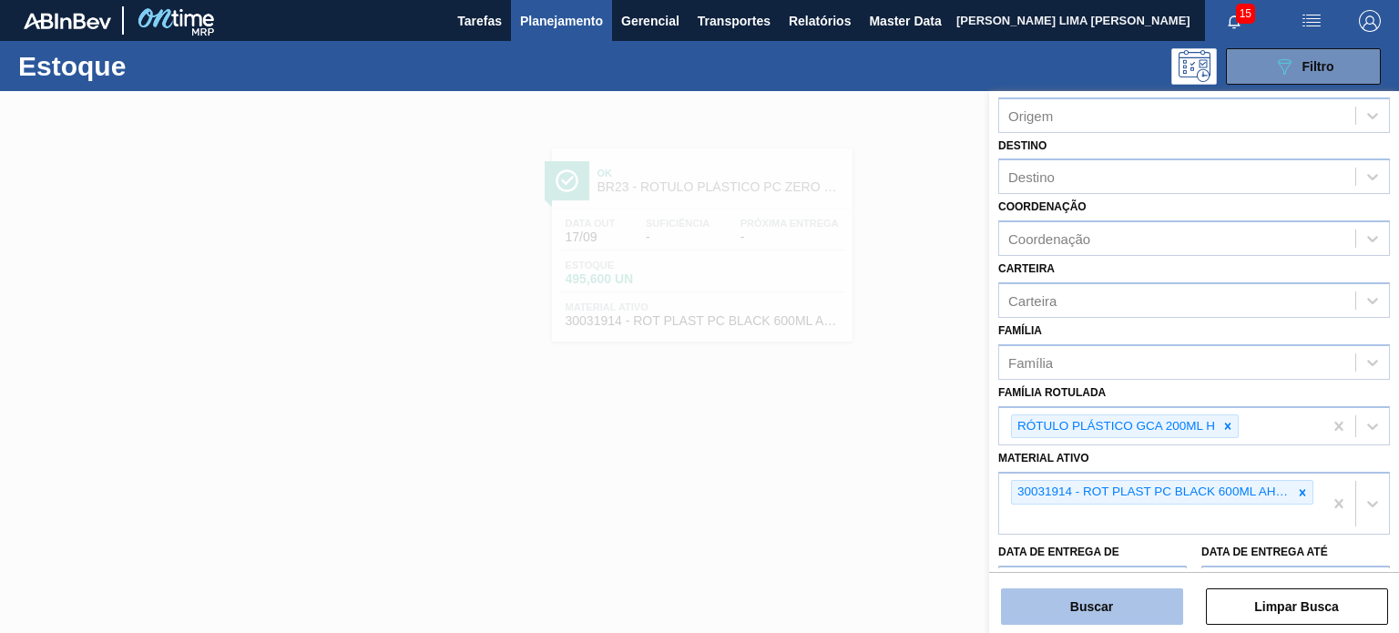
click at [1131, 611] on button "Buscar" at bounding box center [1092, 606] width 182 height 36
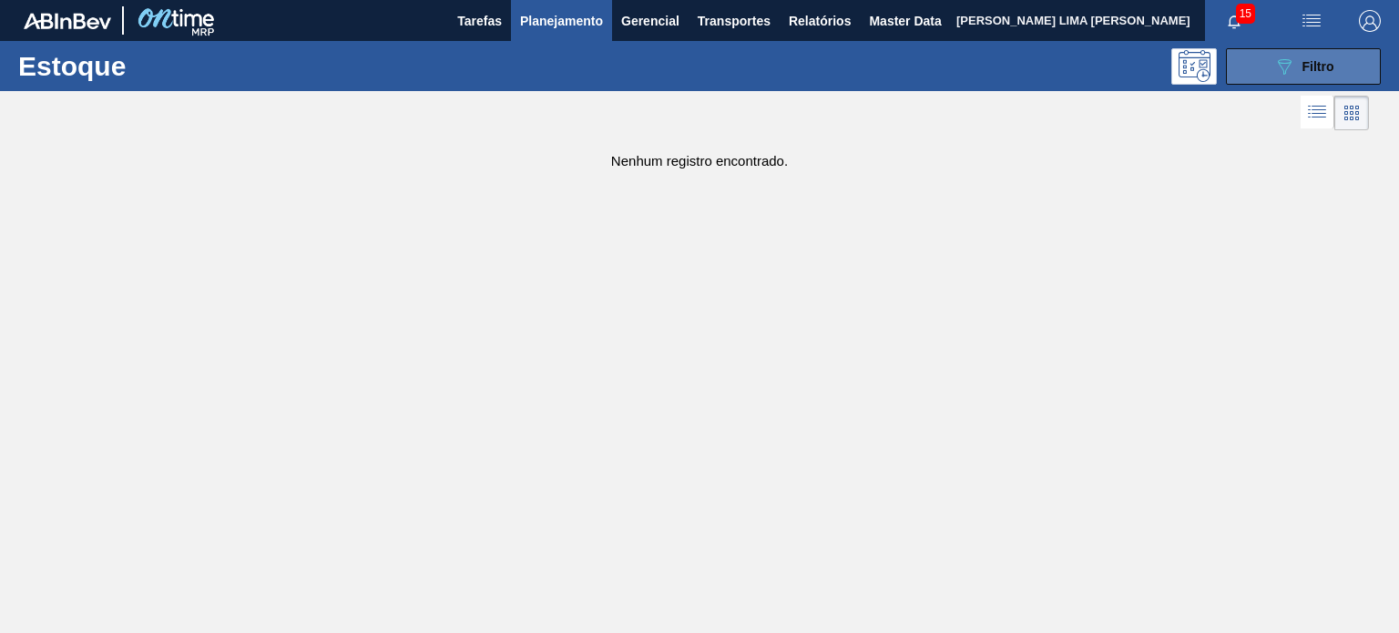
click at [1330, 68] on span "Filtro" at bounding box center [1318, 66] width 32 height 15
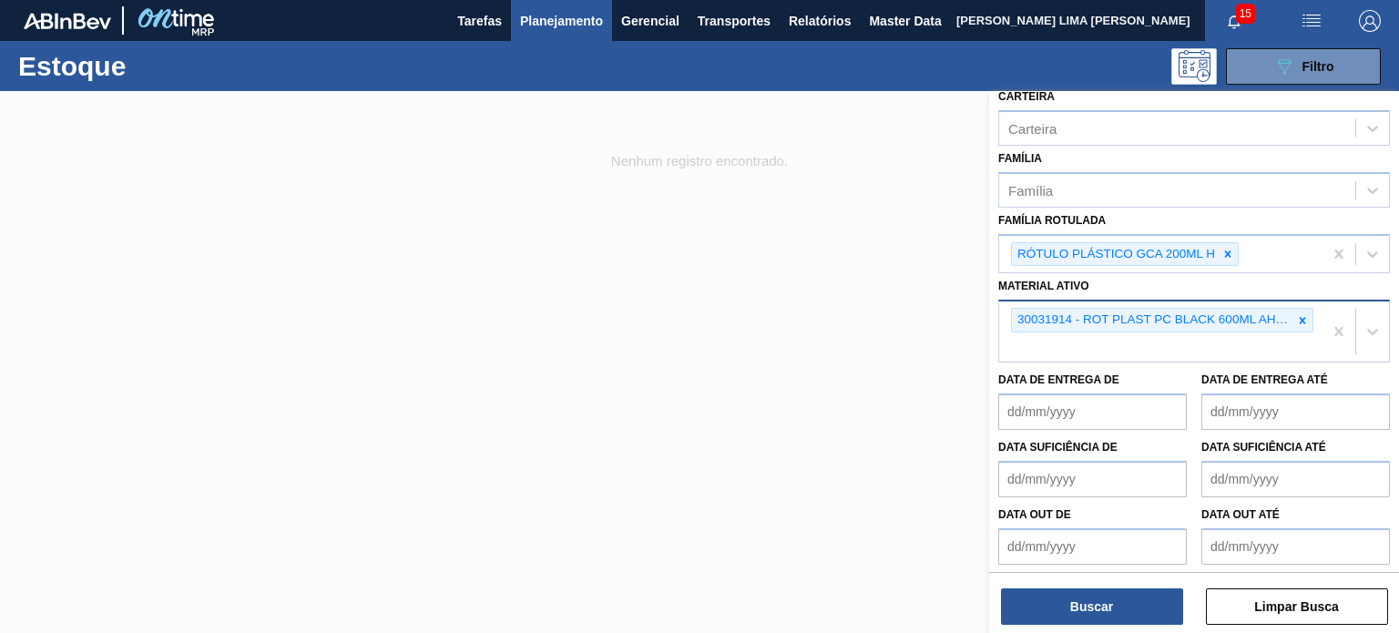
click at [1300, 321] on div at bounding box center [1302, 320] width 20 height 23
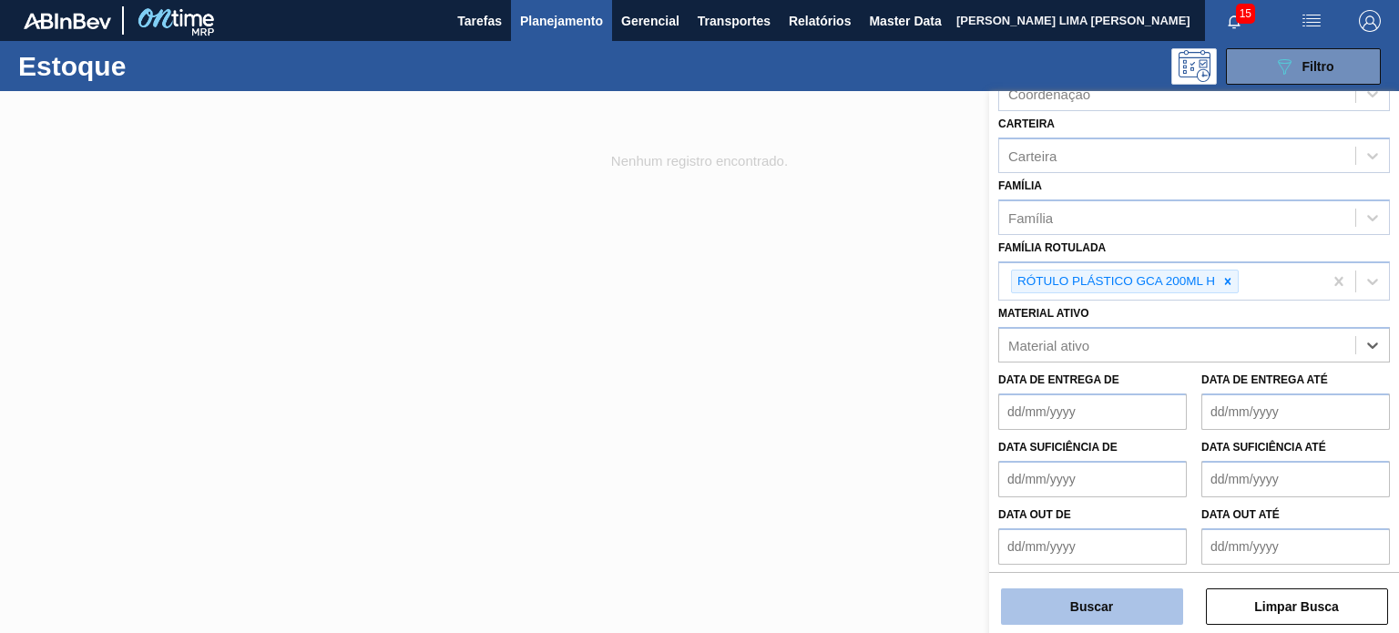
click at [1147, 606] on button "Buscar" at bounding box center [1092, 606] width 182 height 36
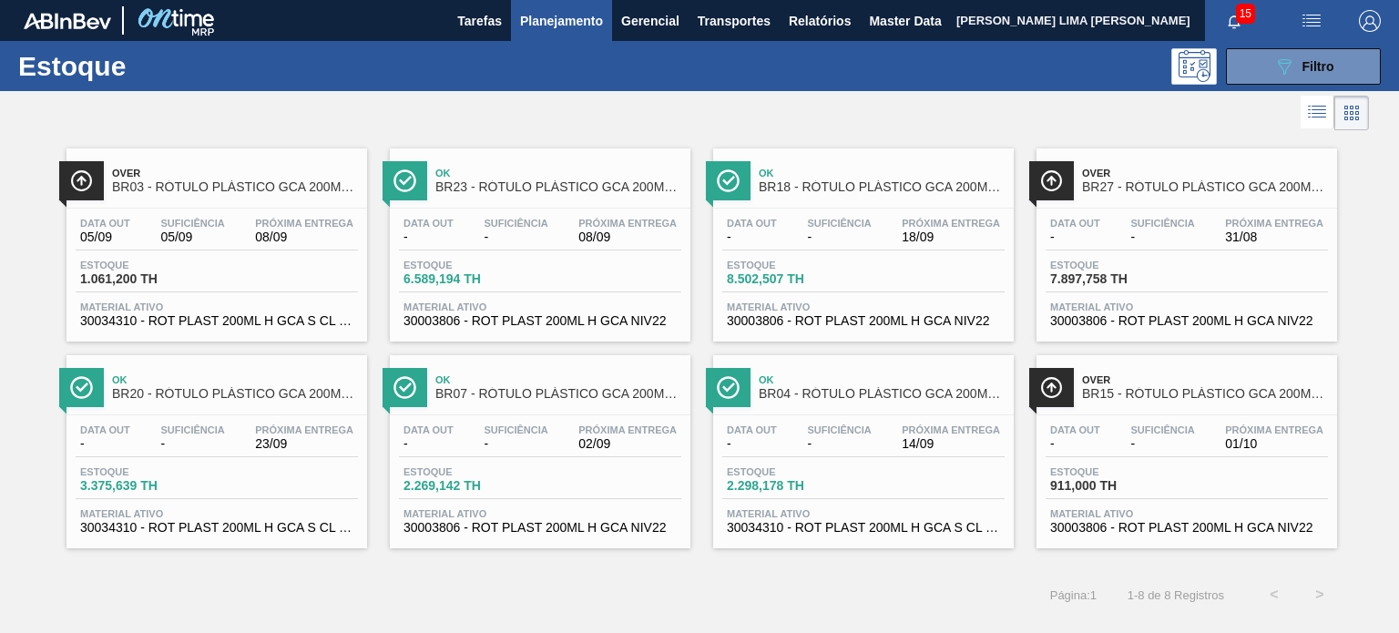
click at [823, 244] on div "Data out - Suficiência - Próxima Entrega 18/09" at bounding box center [863, 234] width 282 height 33
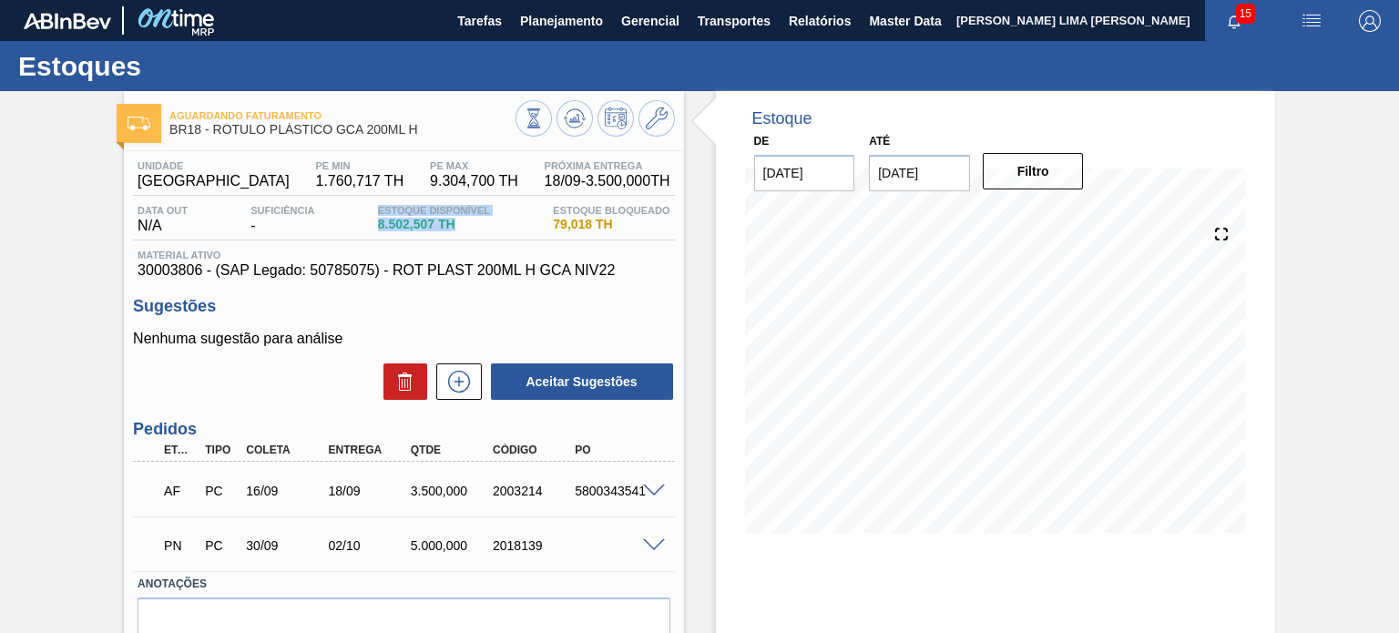
drag, startPoint x: 450, startPoint y: 229, endPoint x: 350, endPoint y: 217, distance: 100.9
click at [351, 217] on div "Data out N/A Suficiência - Estoque Disponível 8.502,507 TH Estoque Bloqueado 79…" at bounding box center [403, 223] width 541 height 36
click at [375, 225] on div "Estoque Disponível 8.502,507 TH" at bounding box center [433, 219] width 121 height 29
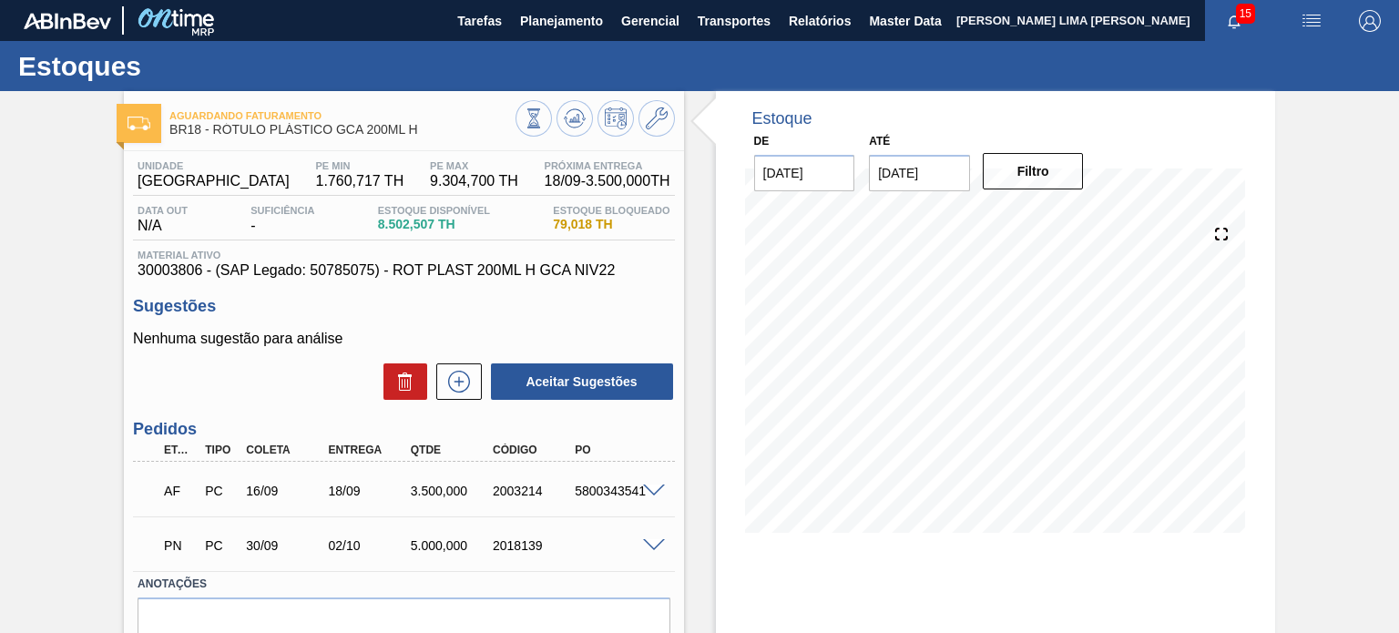
click at [572, 280] on div "Unidade Pernambuco PE MIN 1.760,717 TH PE MAX 9.304,700 TH Próxima Entrega 18/0…" at bounding box center [403, 431] width 559 height 560
